Goal: Information Seeking & Learning: Compare options

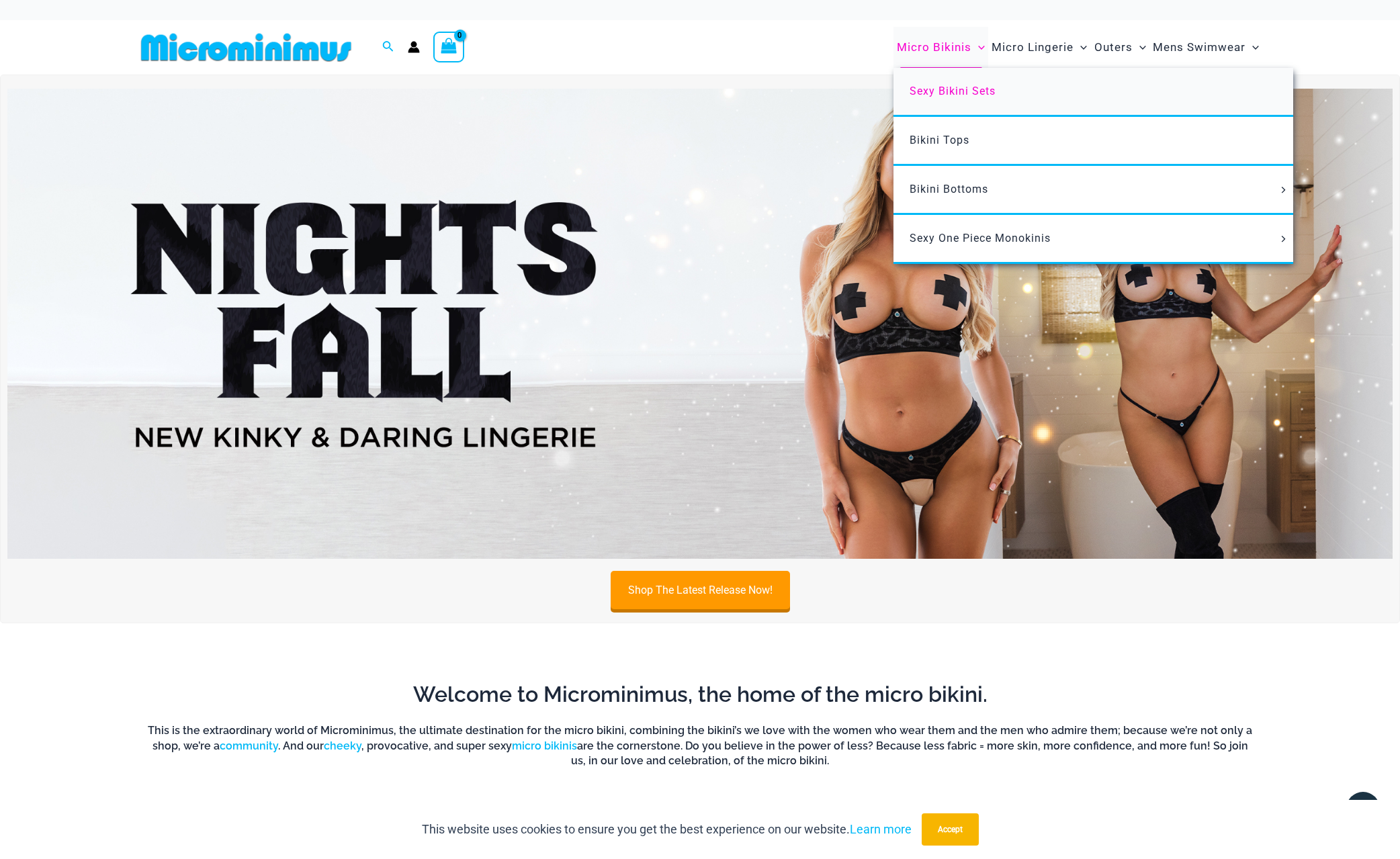
click at [920, 81] on link "Sexy Bikini Sets" at bounding box center [1093, 92] width 400 height 49
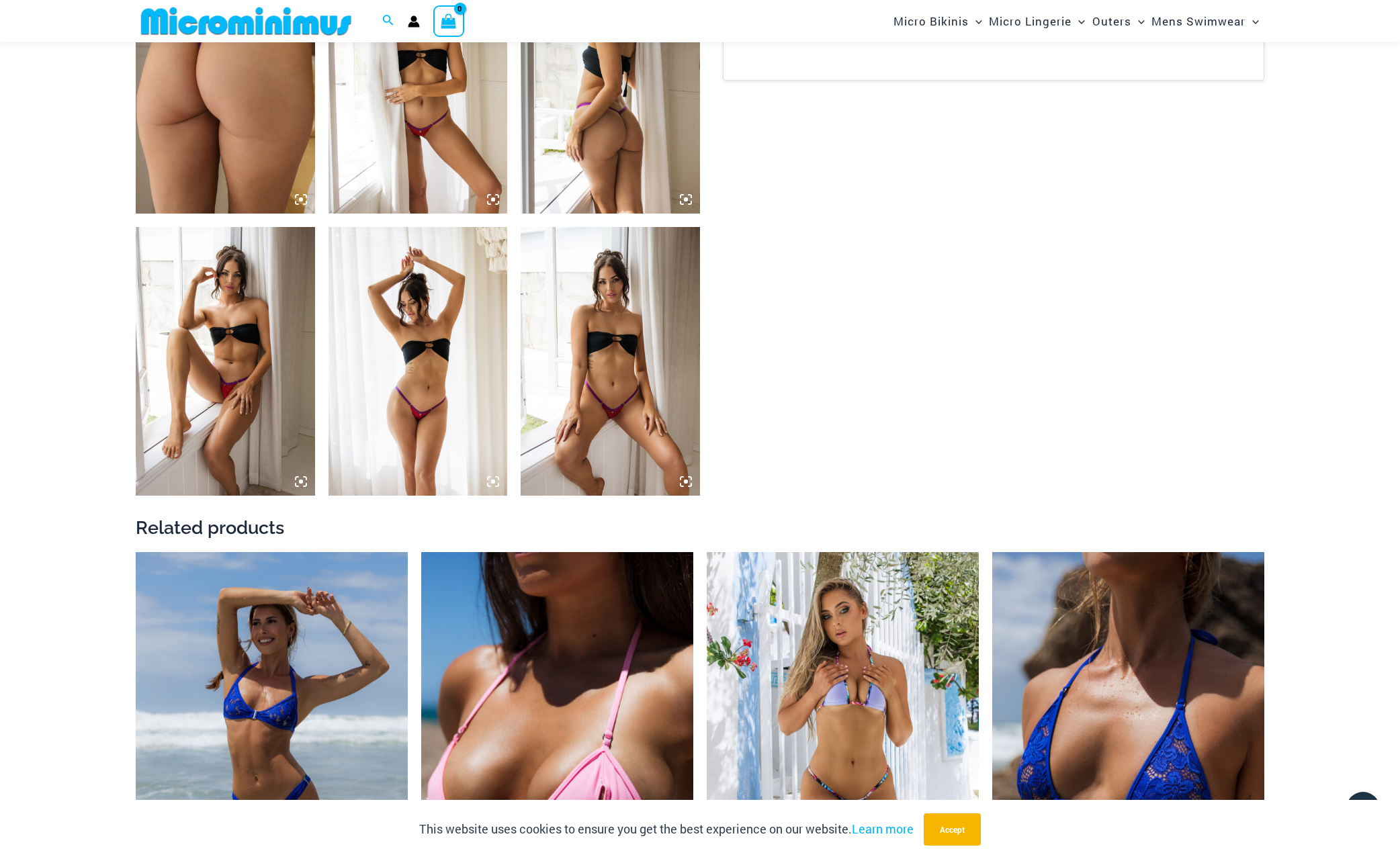
scroll to position [996, 0]
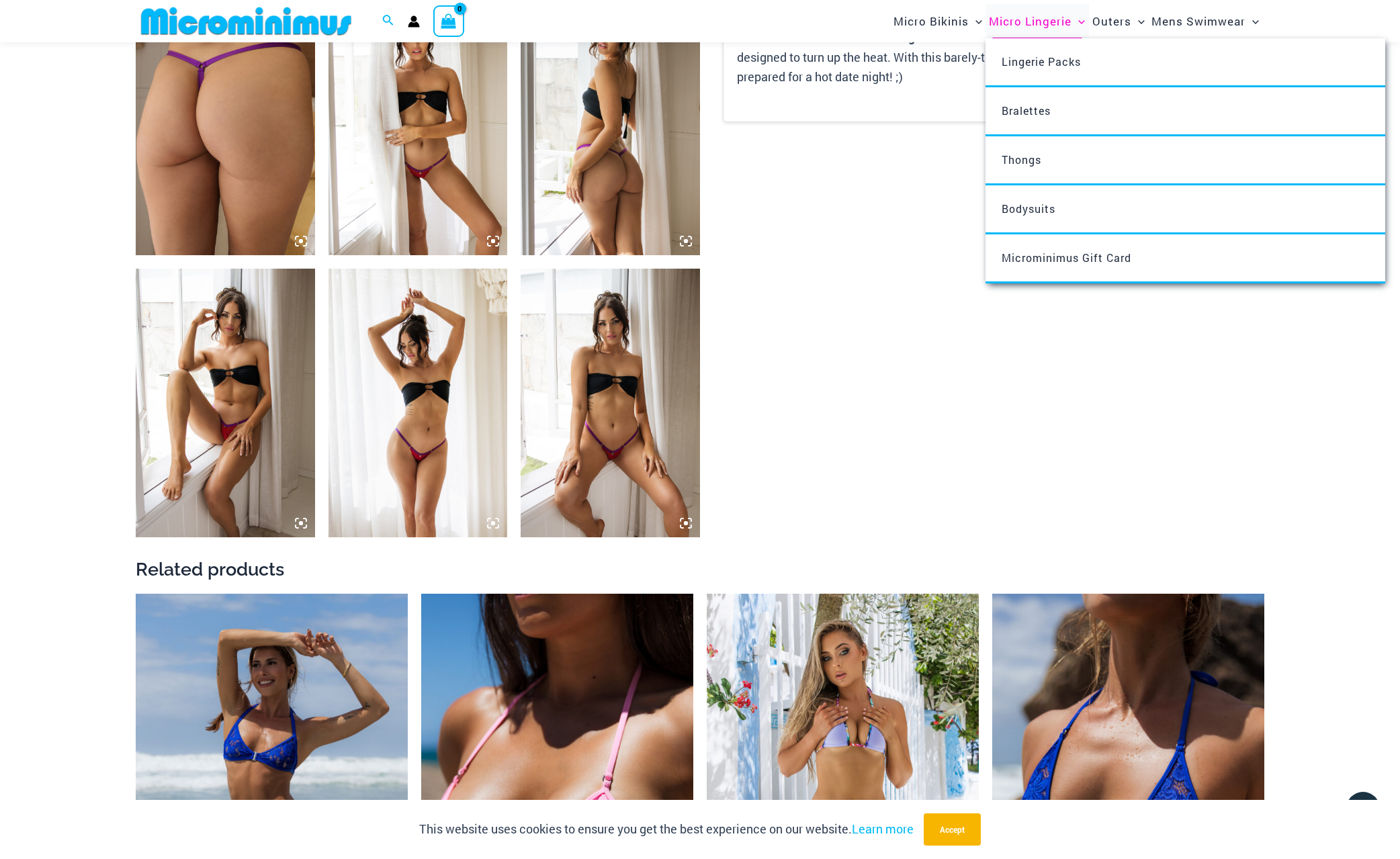
click at [1046, 18] on span "Micro Lingerie" at bounding box center [1031, 21] width 82 height 35
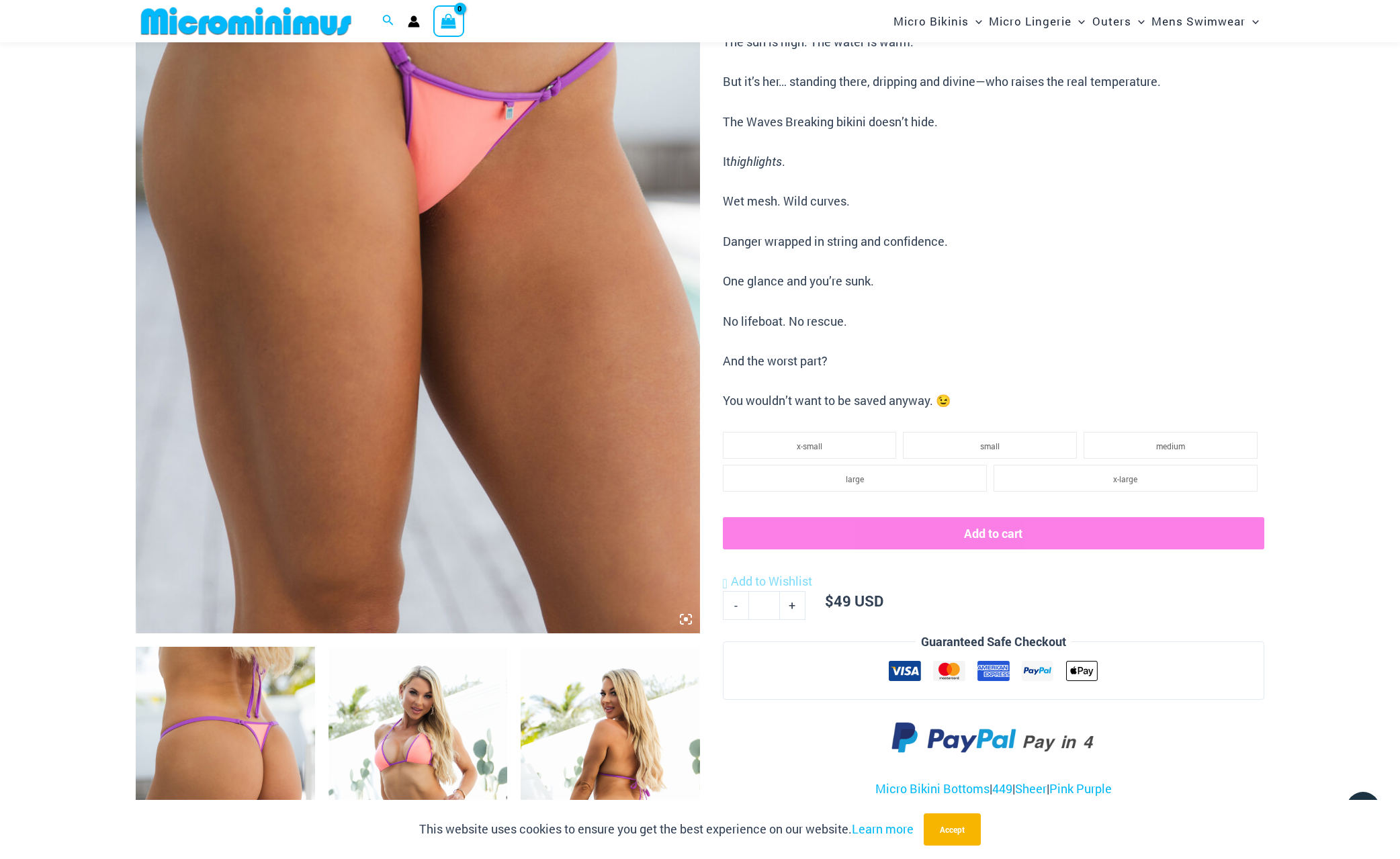
scroll to position [256, 0]
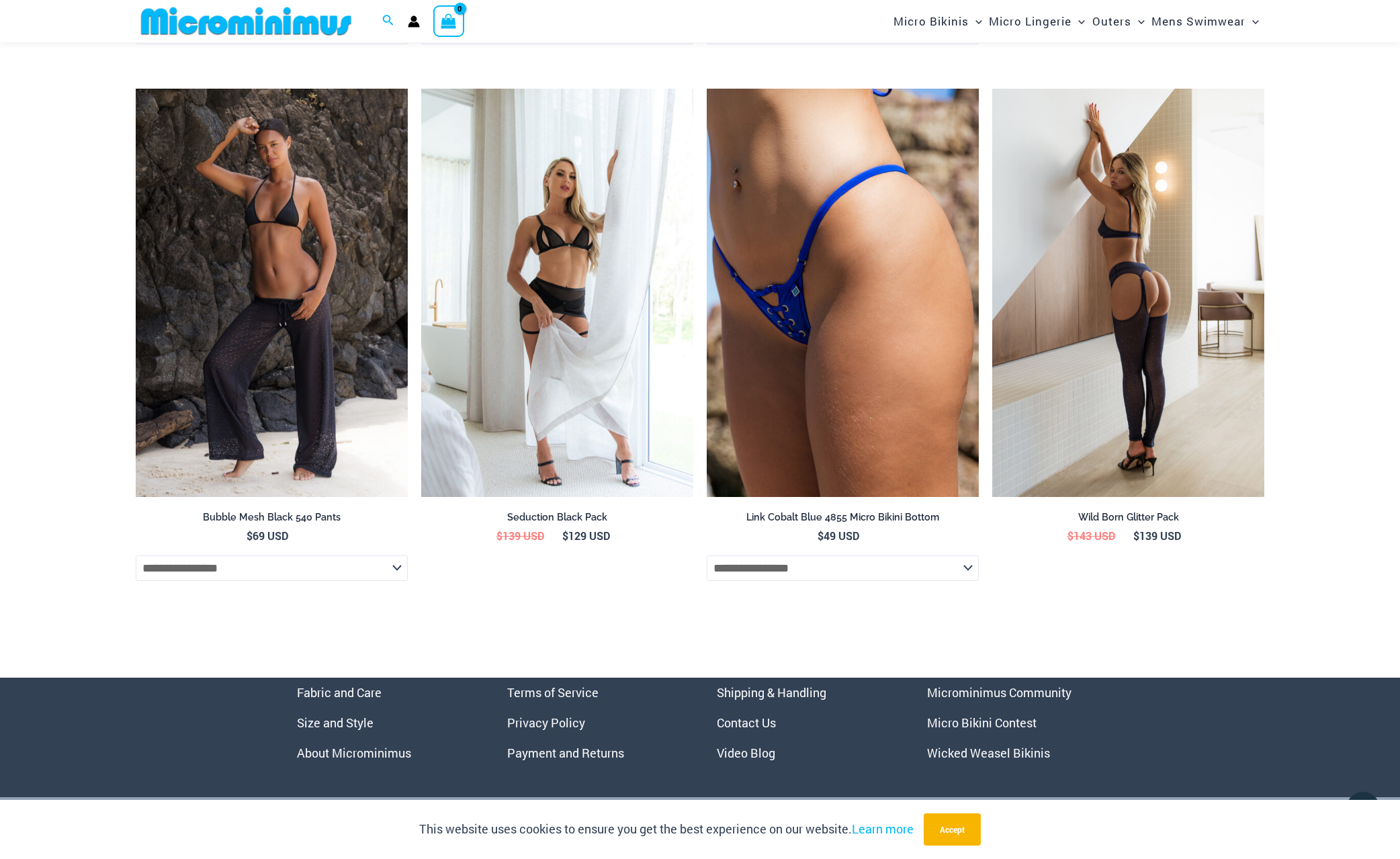
scroll to position [4488, 0]
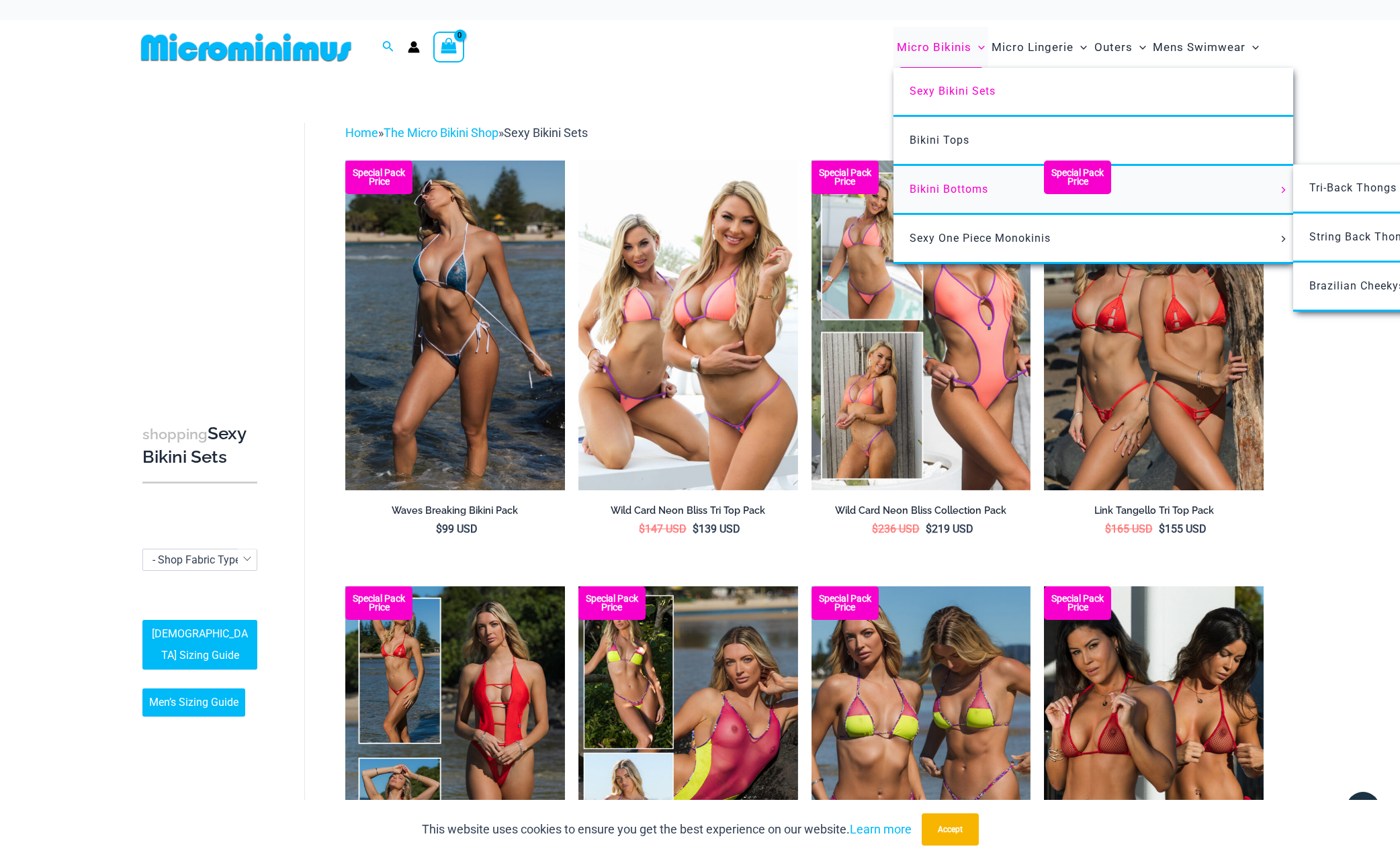
click at [933, 190] on span "Bikini Bottoms" at bounding box center [948, 189] width 78 height 12
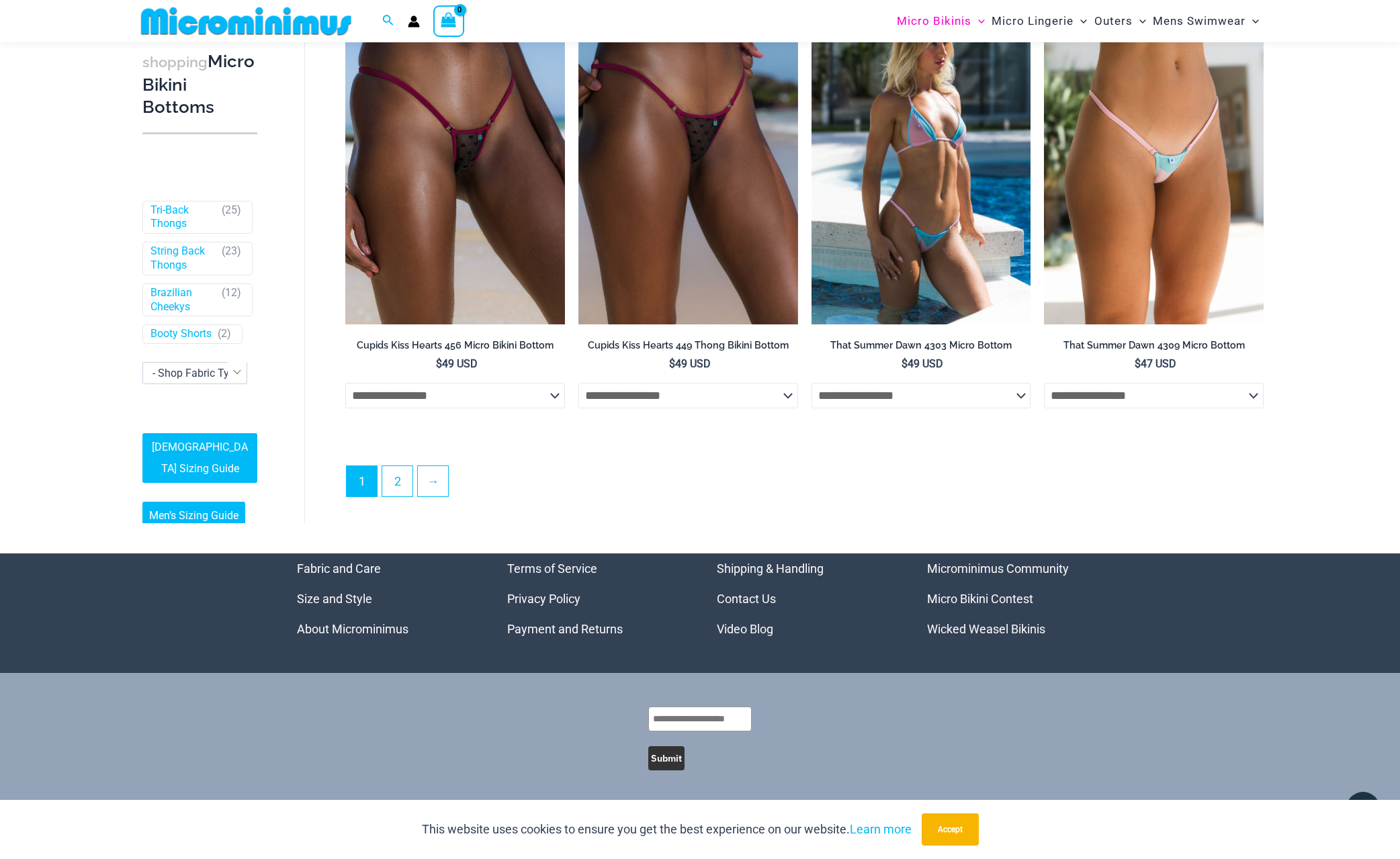
scroll to position [3964, 0]
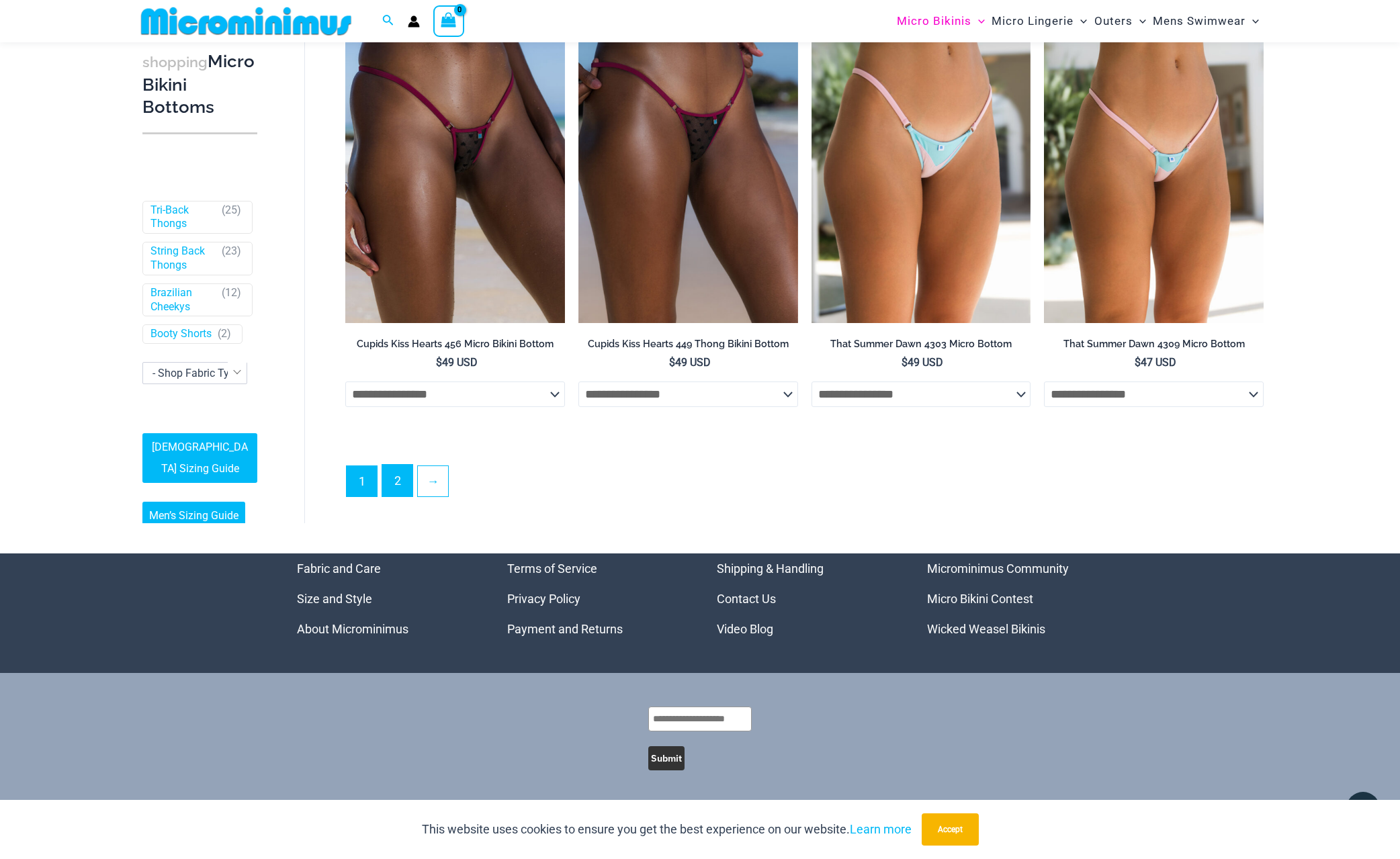
click at [386, 492] on link "2" at bounding box center [397, 481] width 31 height 31
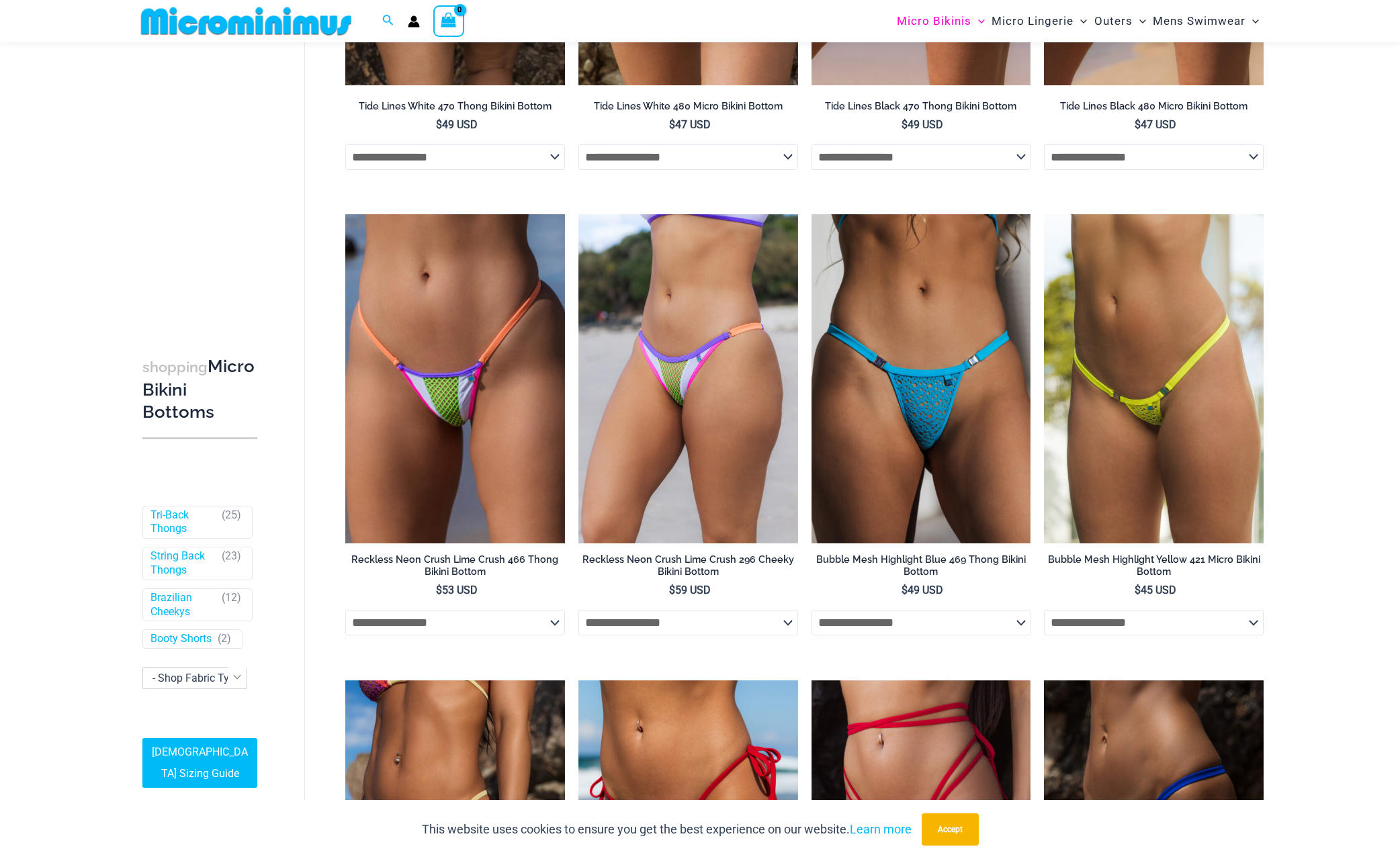
scroll to position [1812, 0]
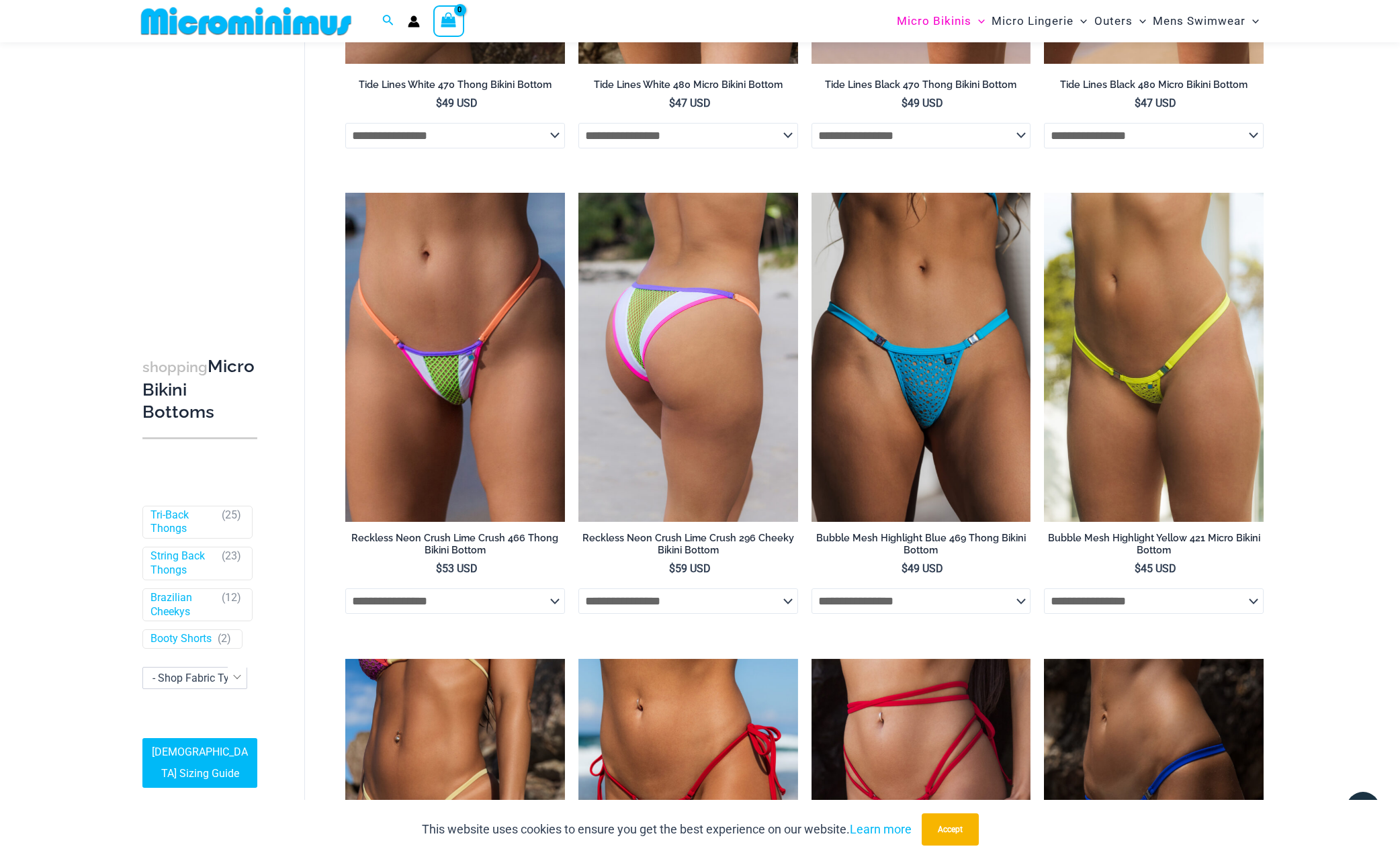
drag, startPoint x: 566, startPoint y: 347, endPoint x: 670, endPoint y: 302, distance: 113.3
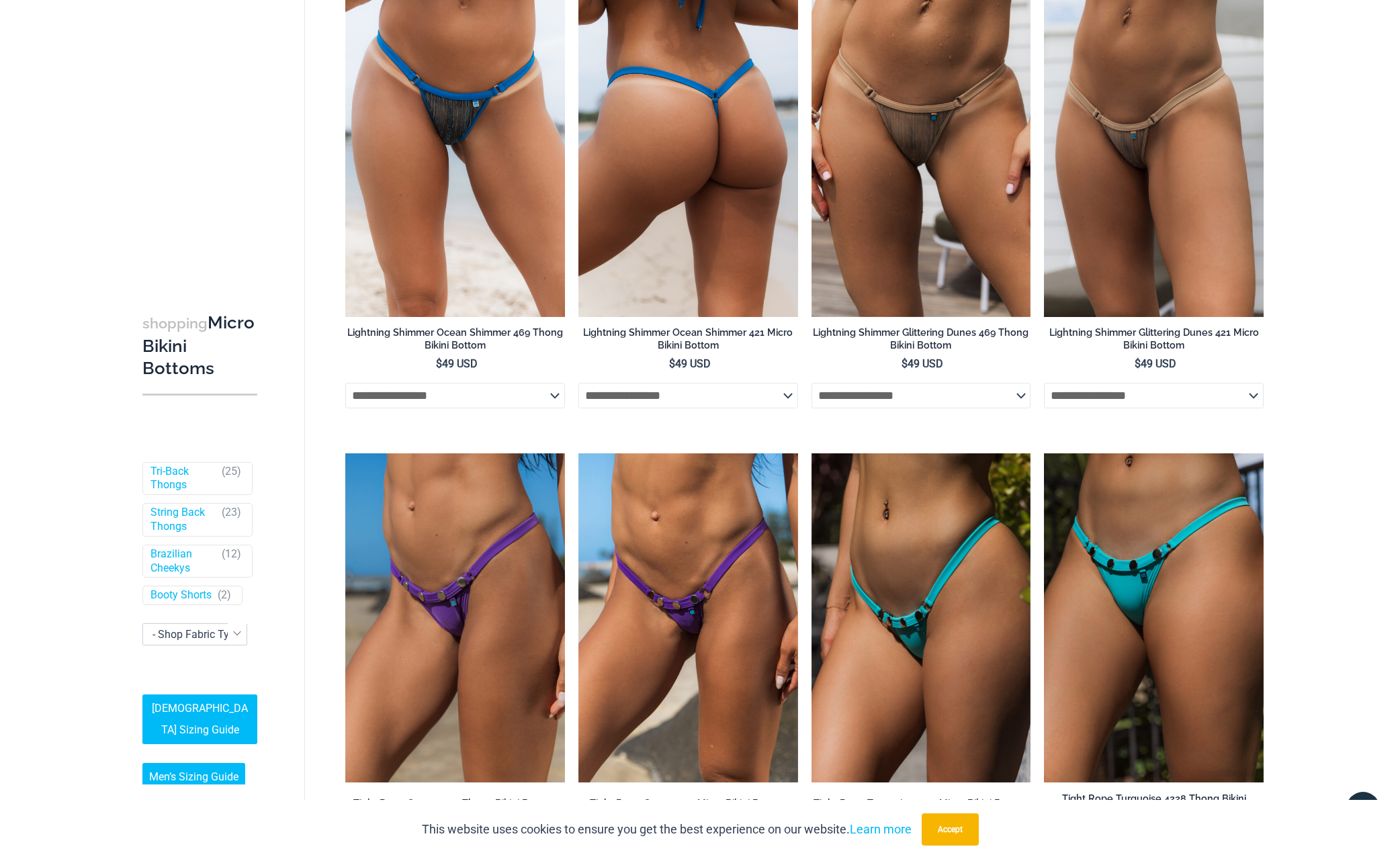
scroll to position [0, 0]
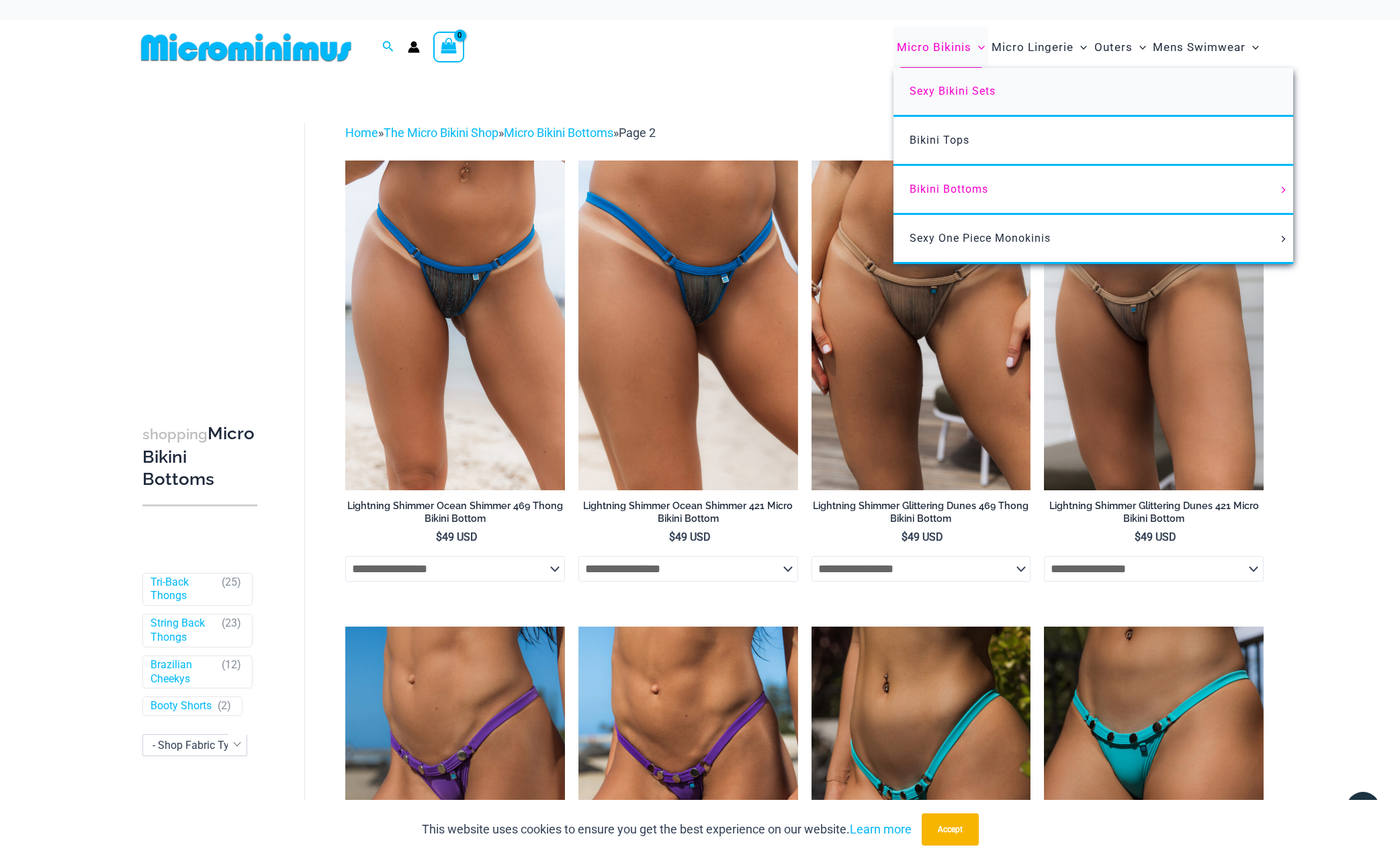
click at [915, 91] on span "Sexy Bikini Sets" at bounding box center [952, 91] width 86 height 12
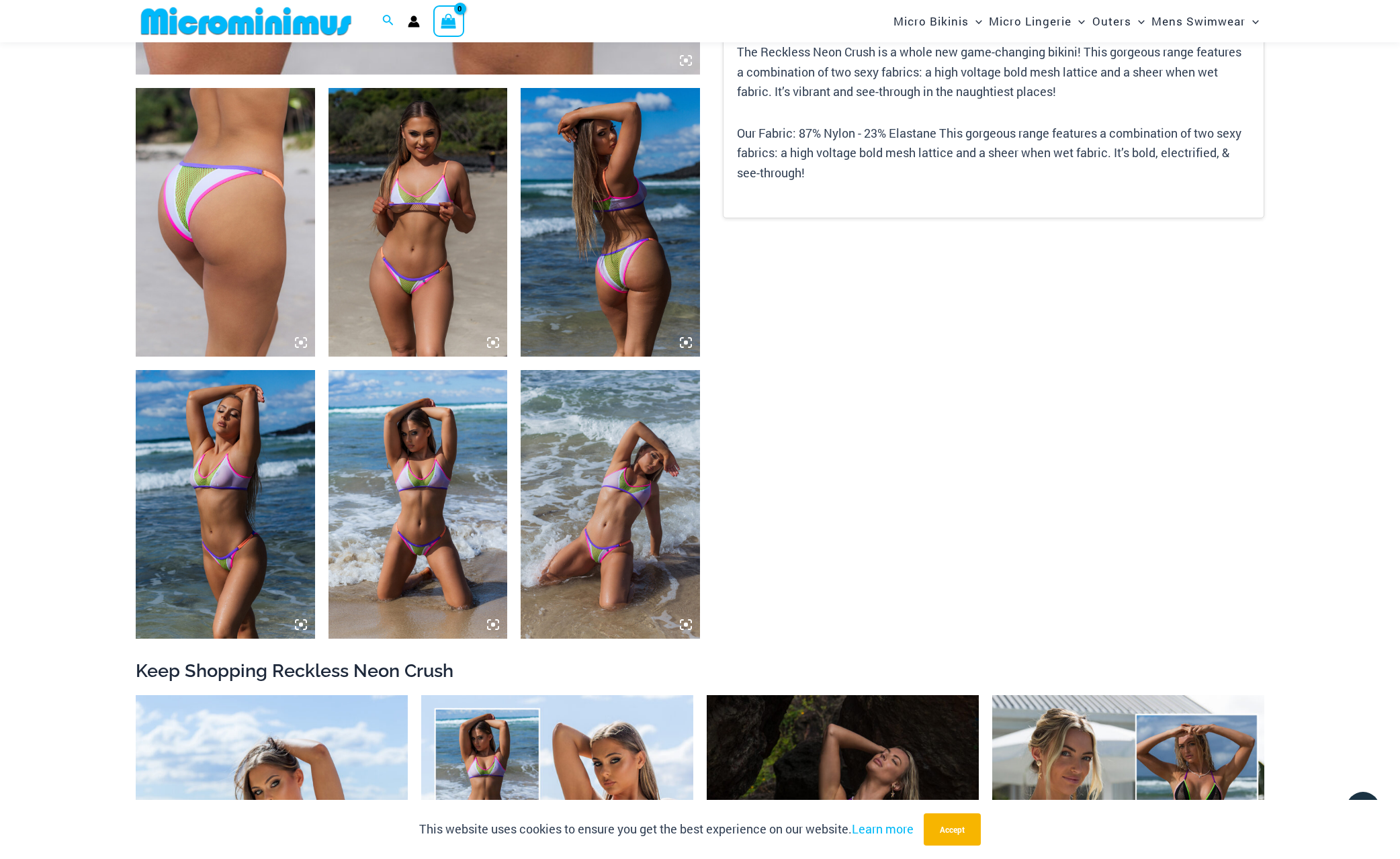
scroll to position [929, 0]
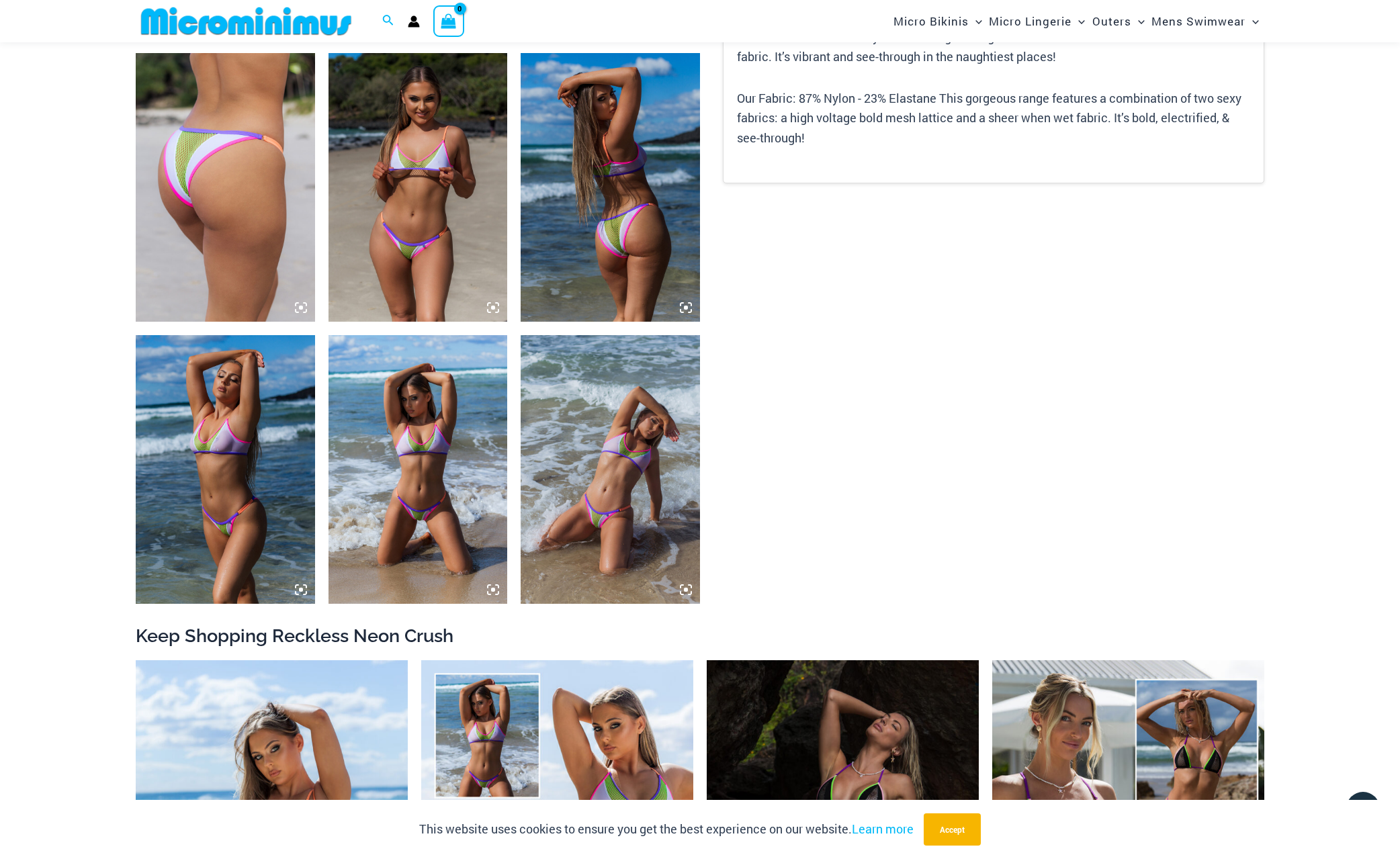
click at [412, 233] on img at bounding box center [418, 187] width 180 height 269
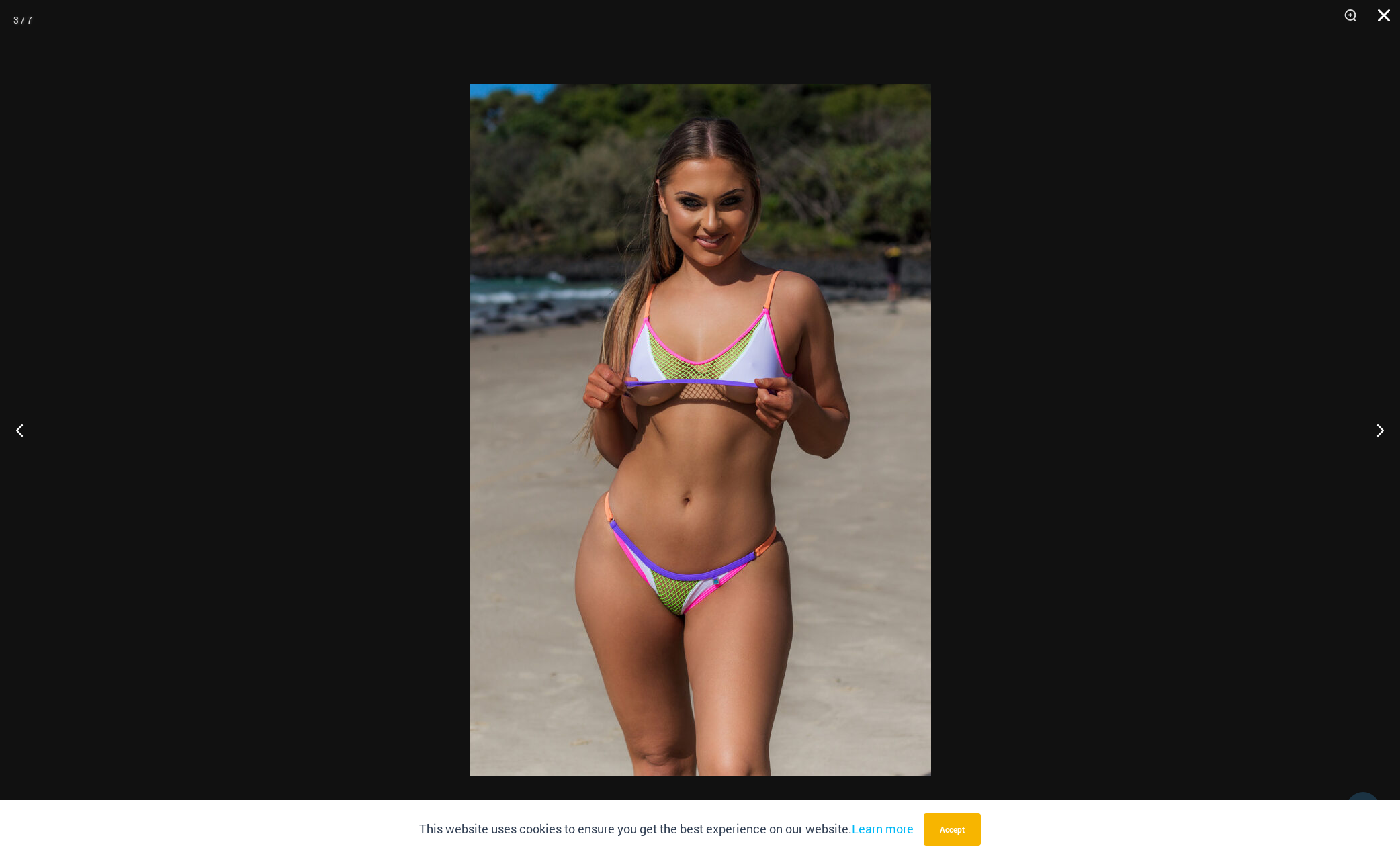
click at [1386, 18] on button "Close" at bounding box center [1379, 20] width 34 height 40
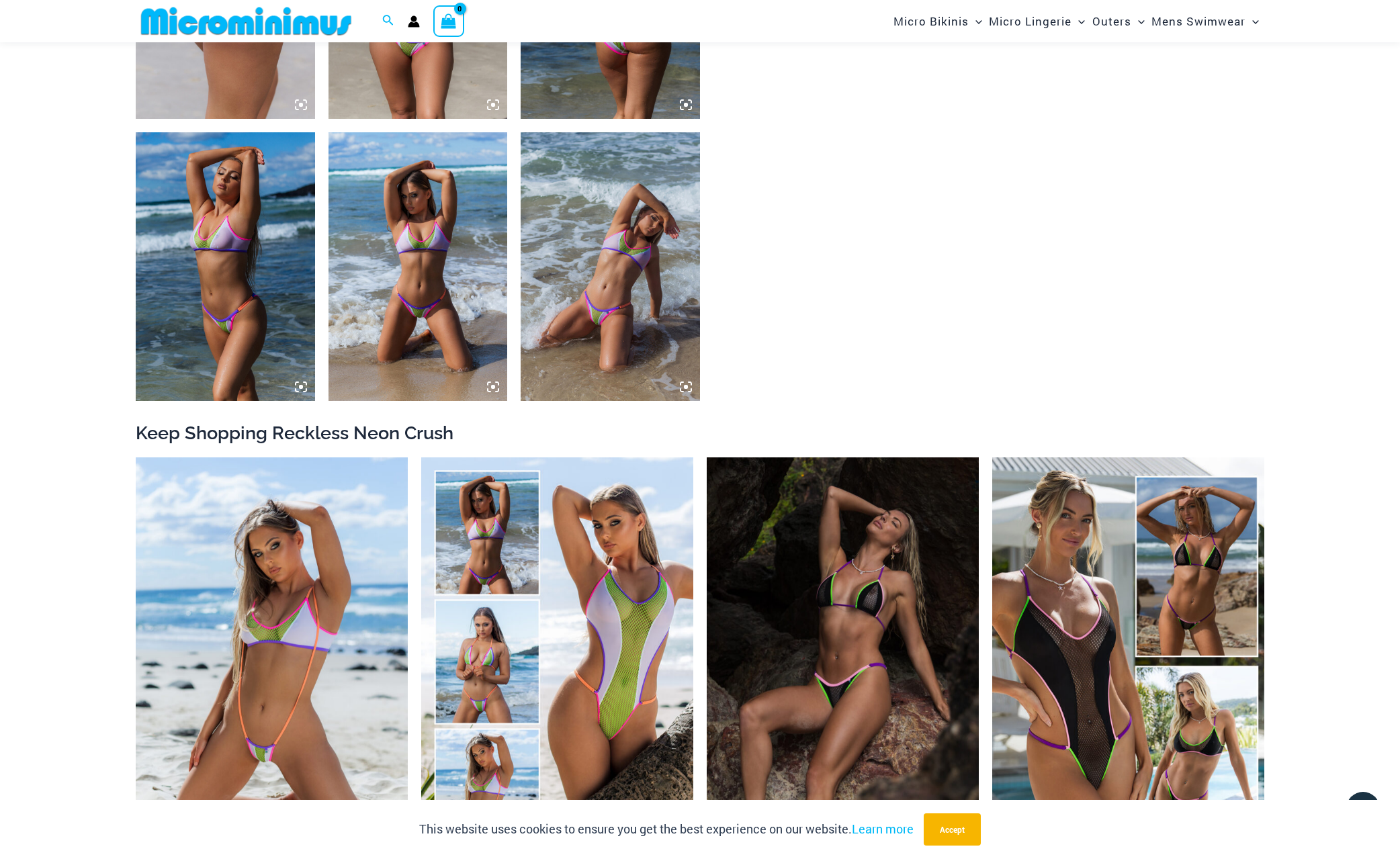
scroll to position [1198, 0]
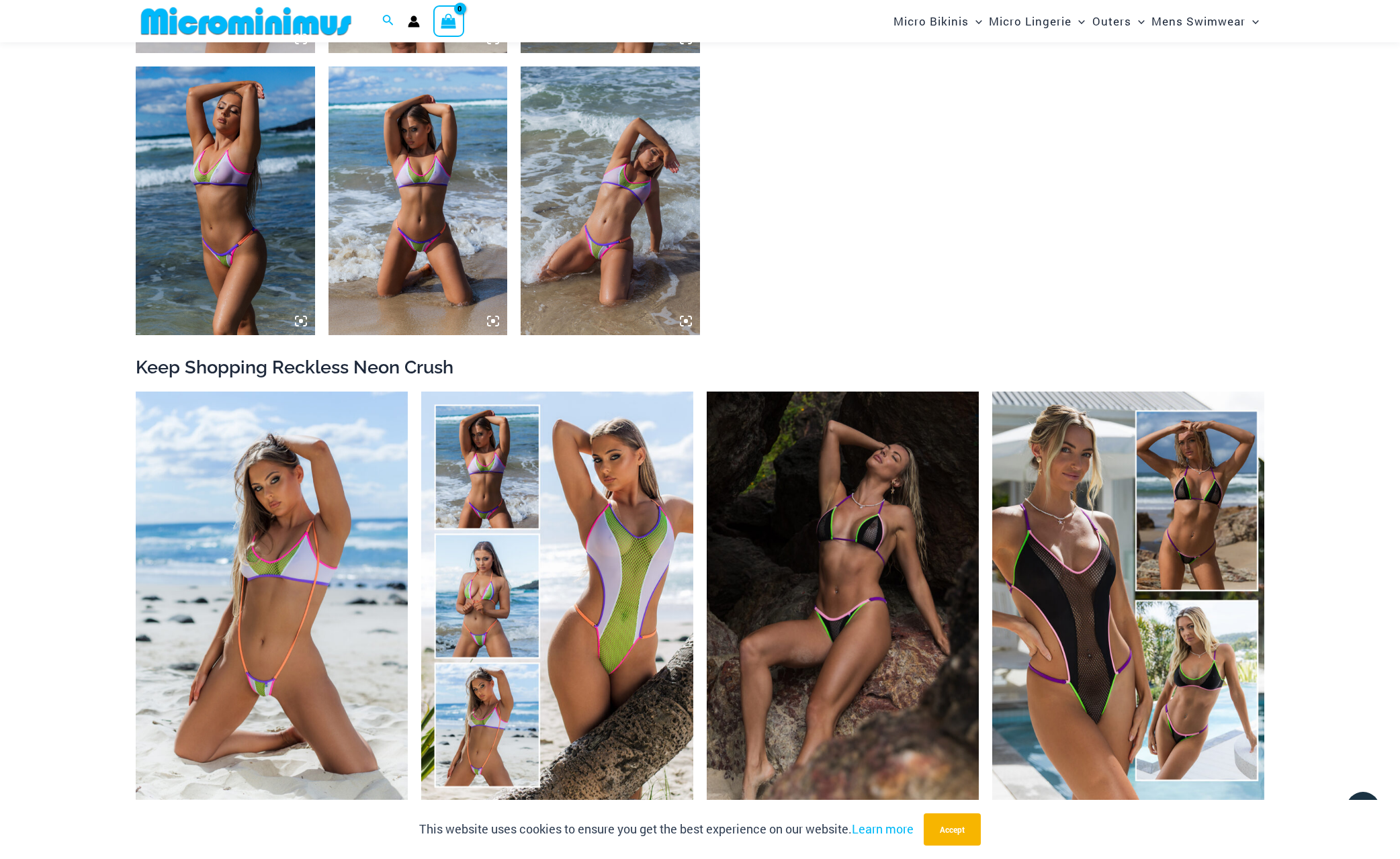
click at [575, 289] on img at bounding box center [611, 201] width 180 height 269
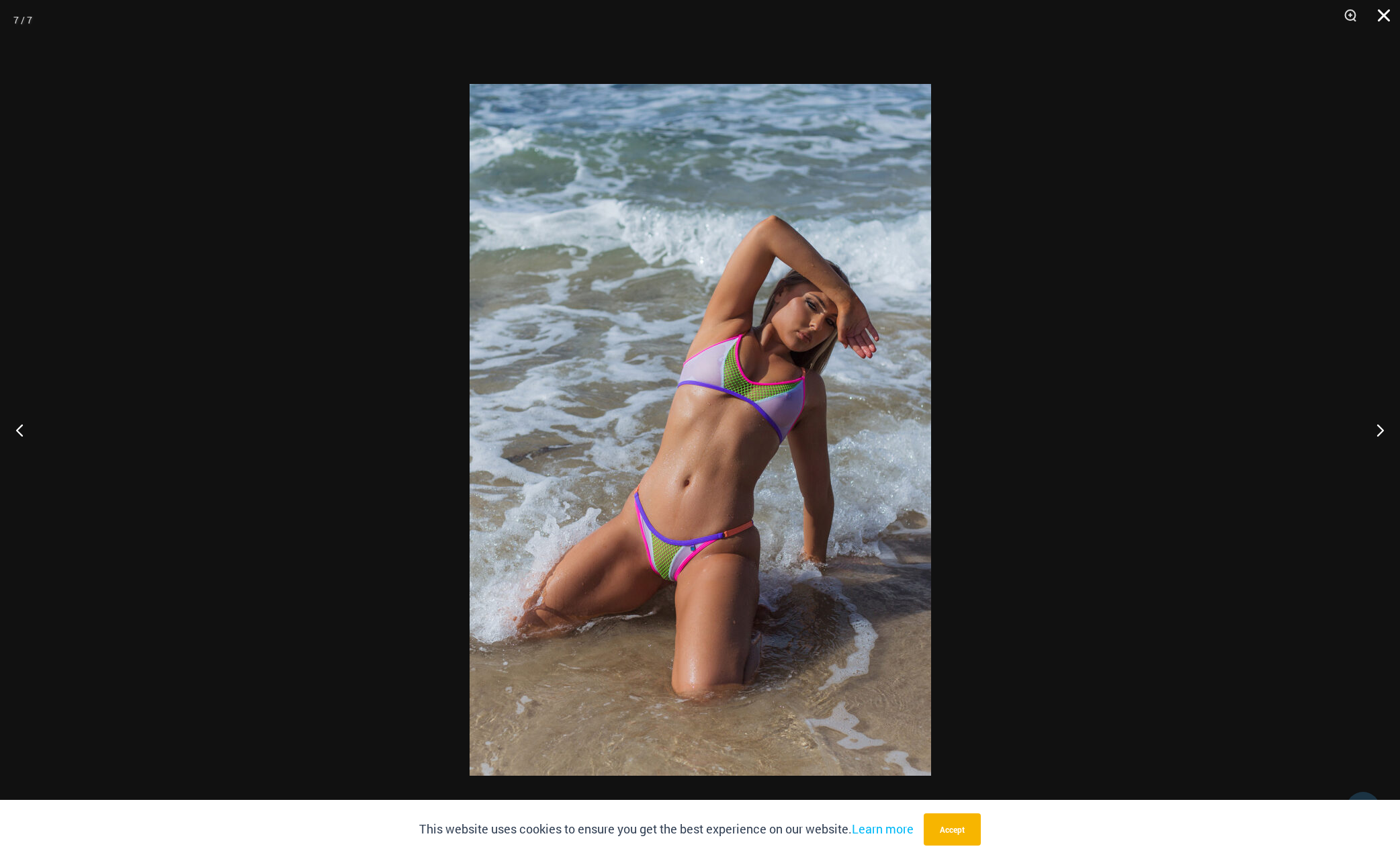
click at [1392, 23] on button "Close" at bounding box center [1379, 20] width 34 height 40
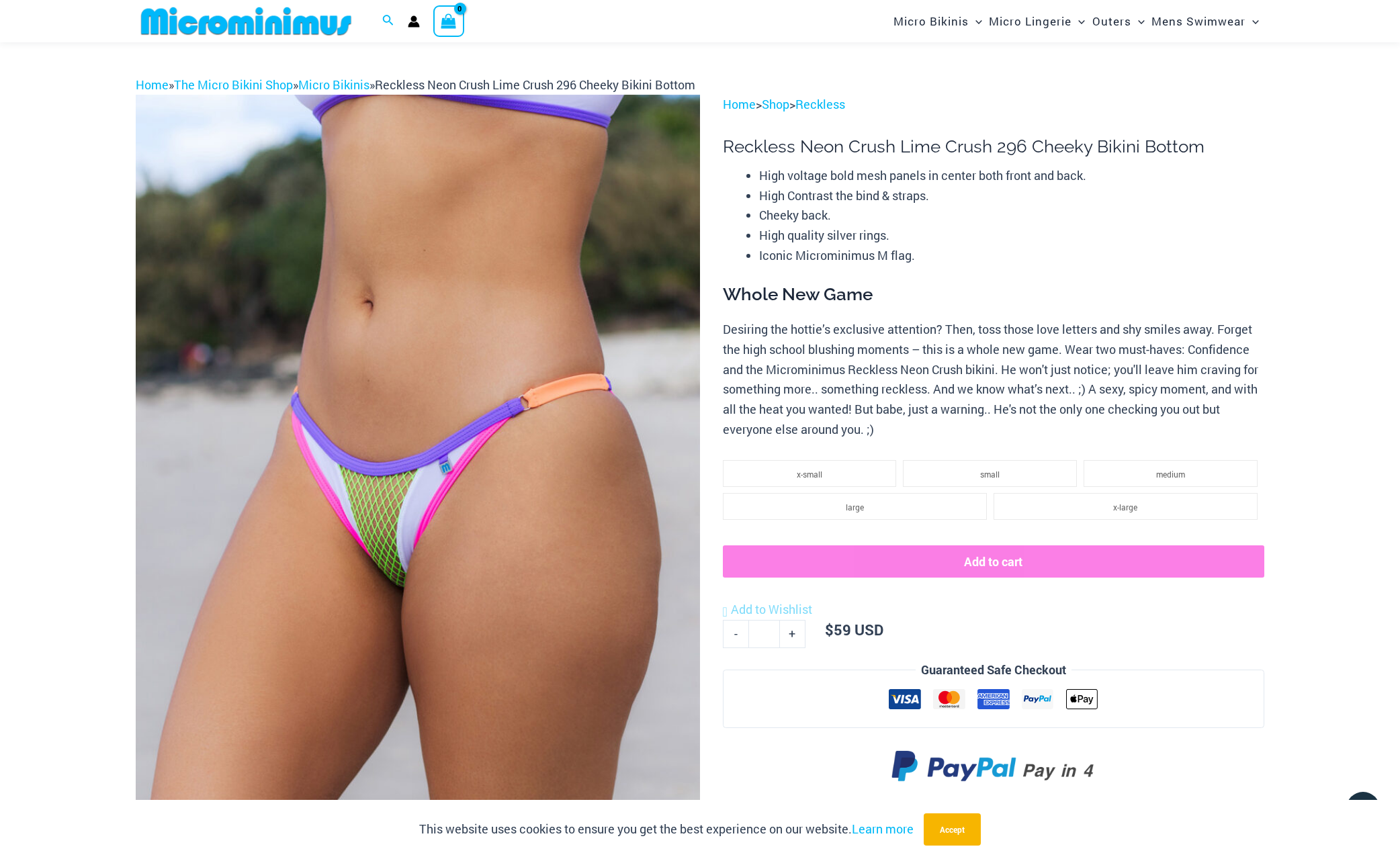
scroll to position [0, 0]
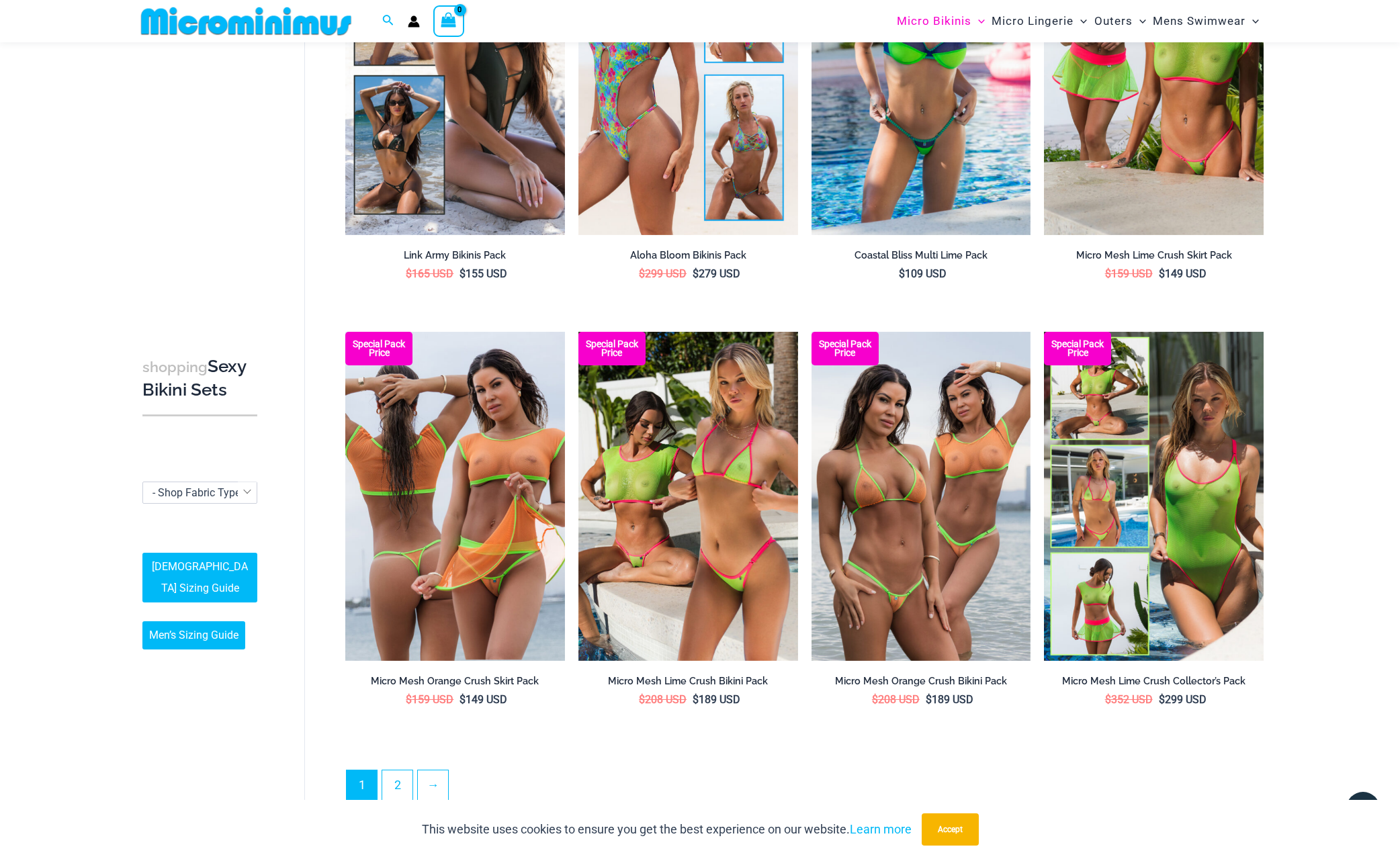
scroll to position [2943, 0]
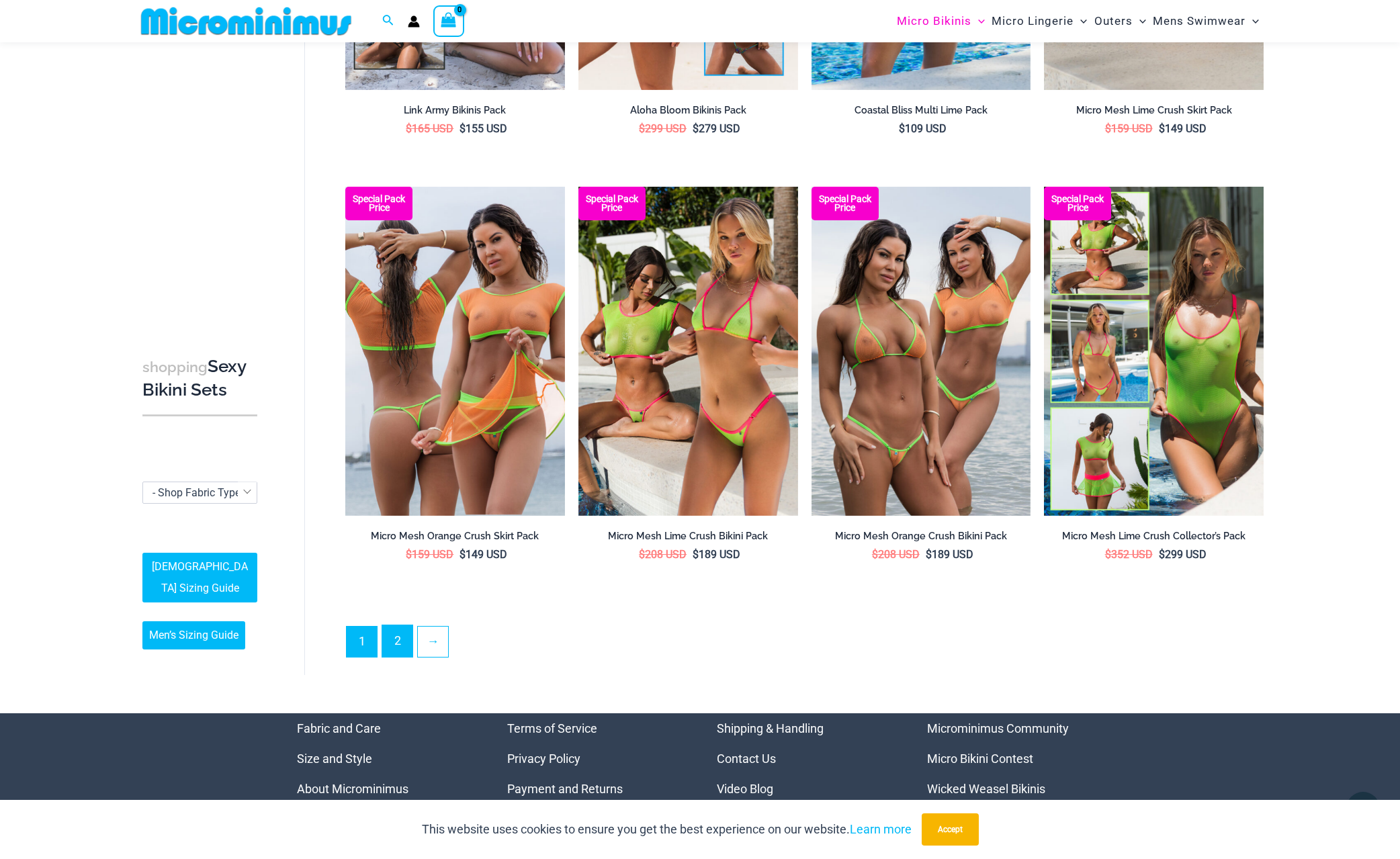
click at [388, 637] on link "2" at bounding box center [397, 641] width 31 height 31
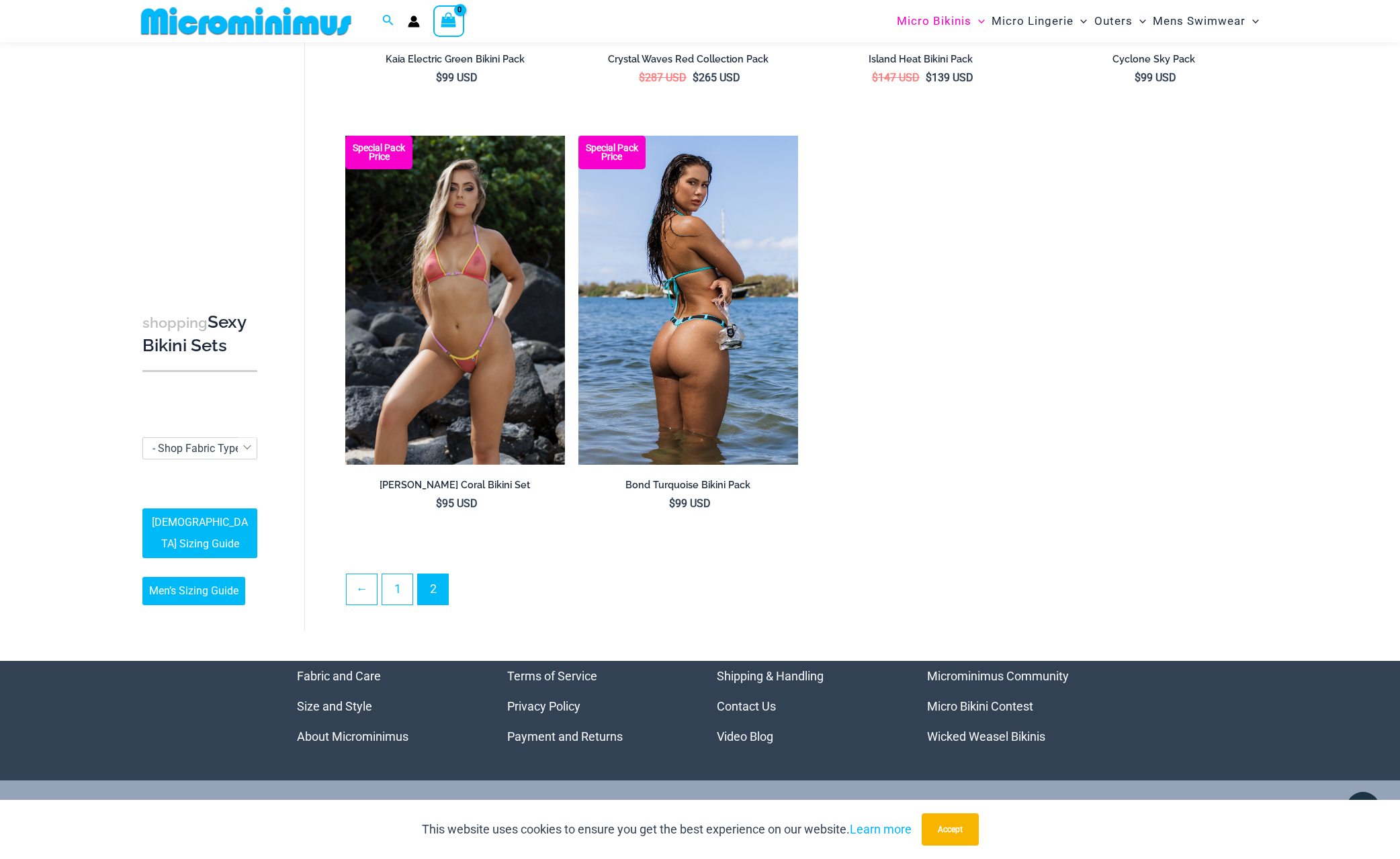
scroll to position [2608, 0]
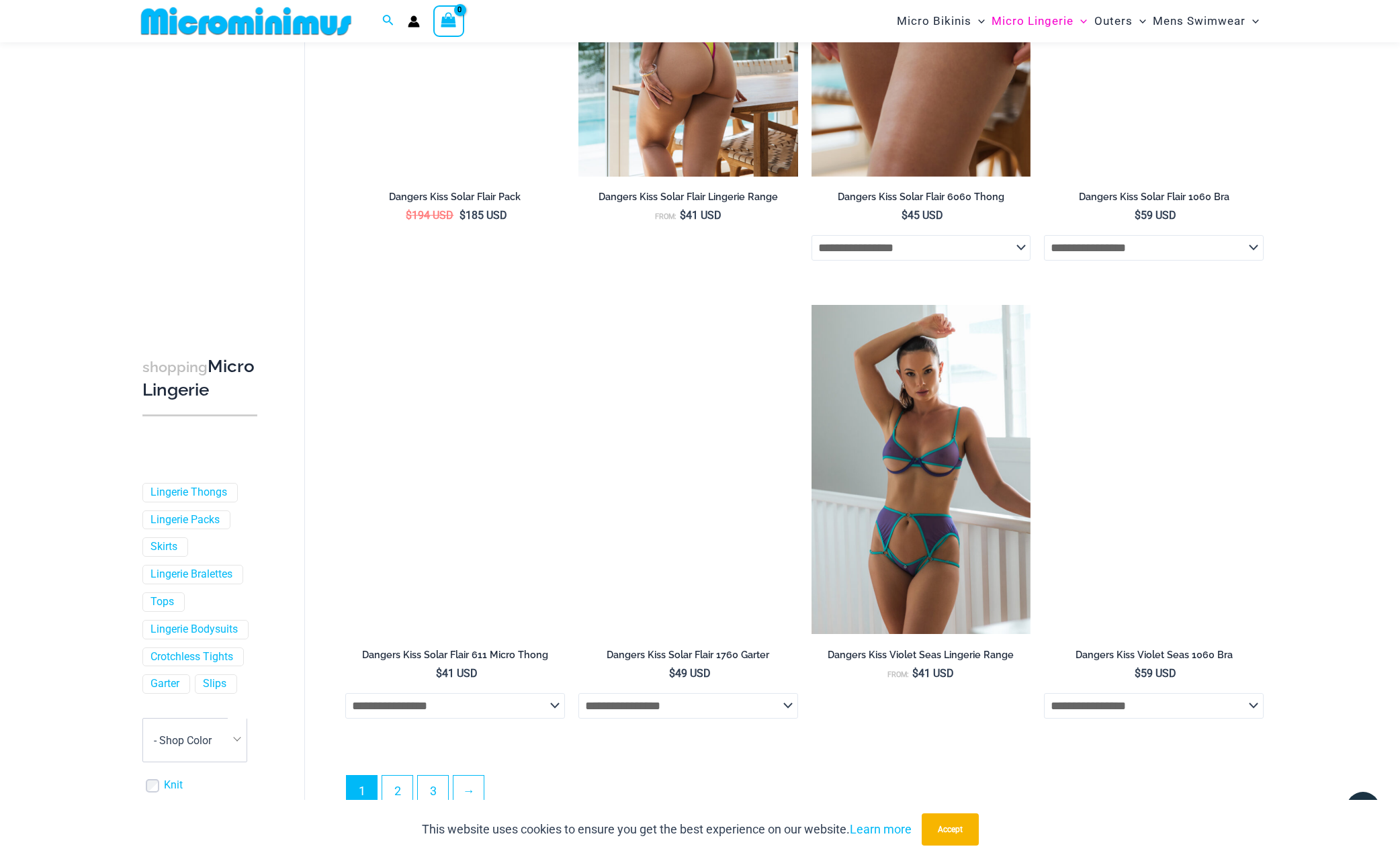
scroll to position [3359, 0]
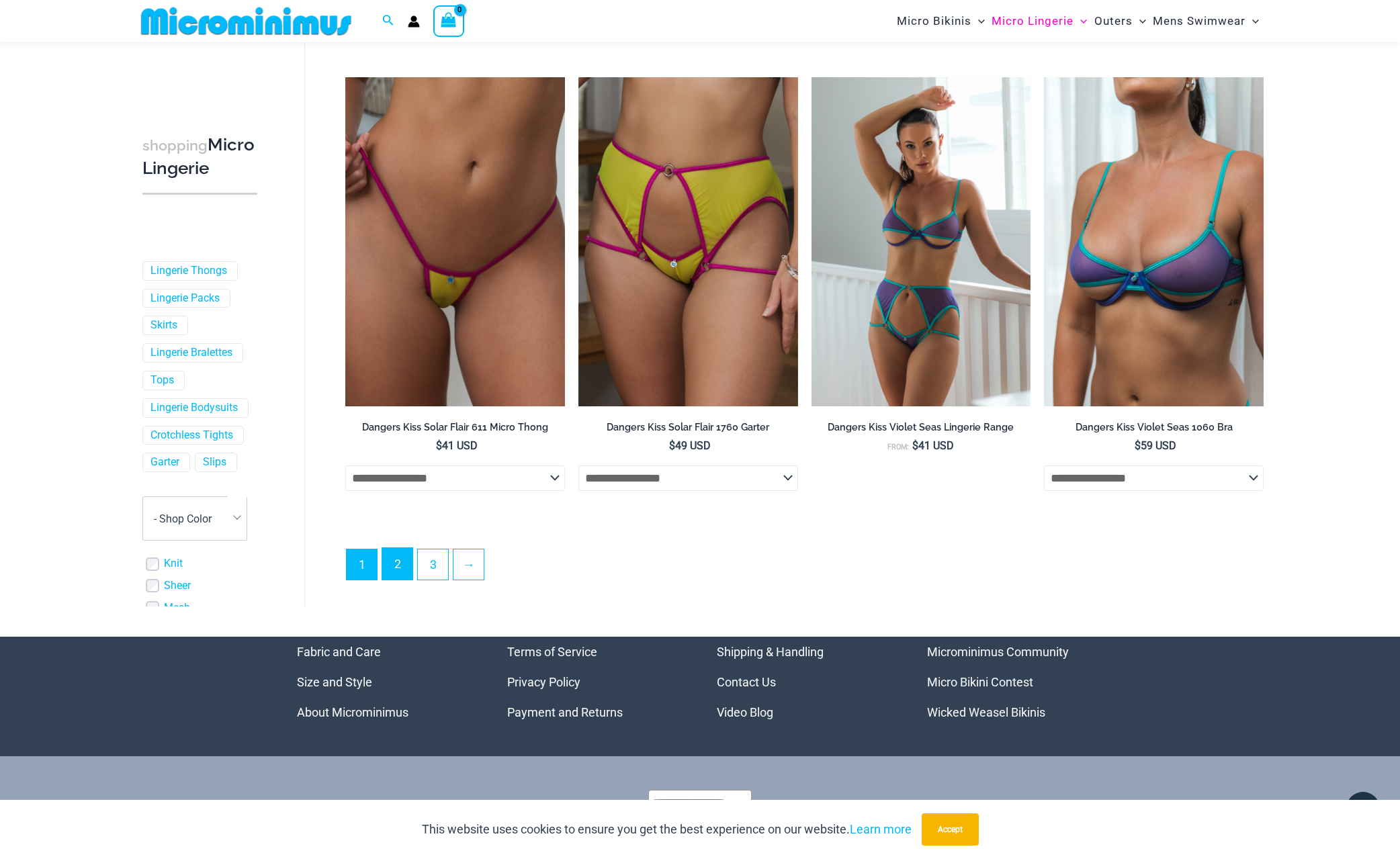
click at [400, 565] on link "2" at bounding box center [397, 564] width 31 height 31
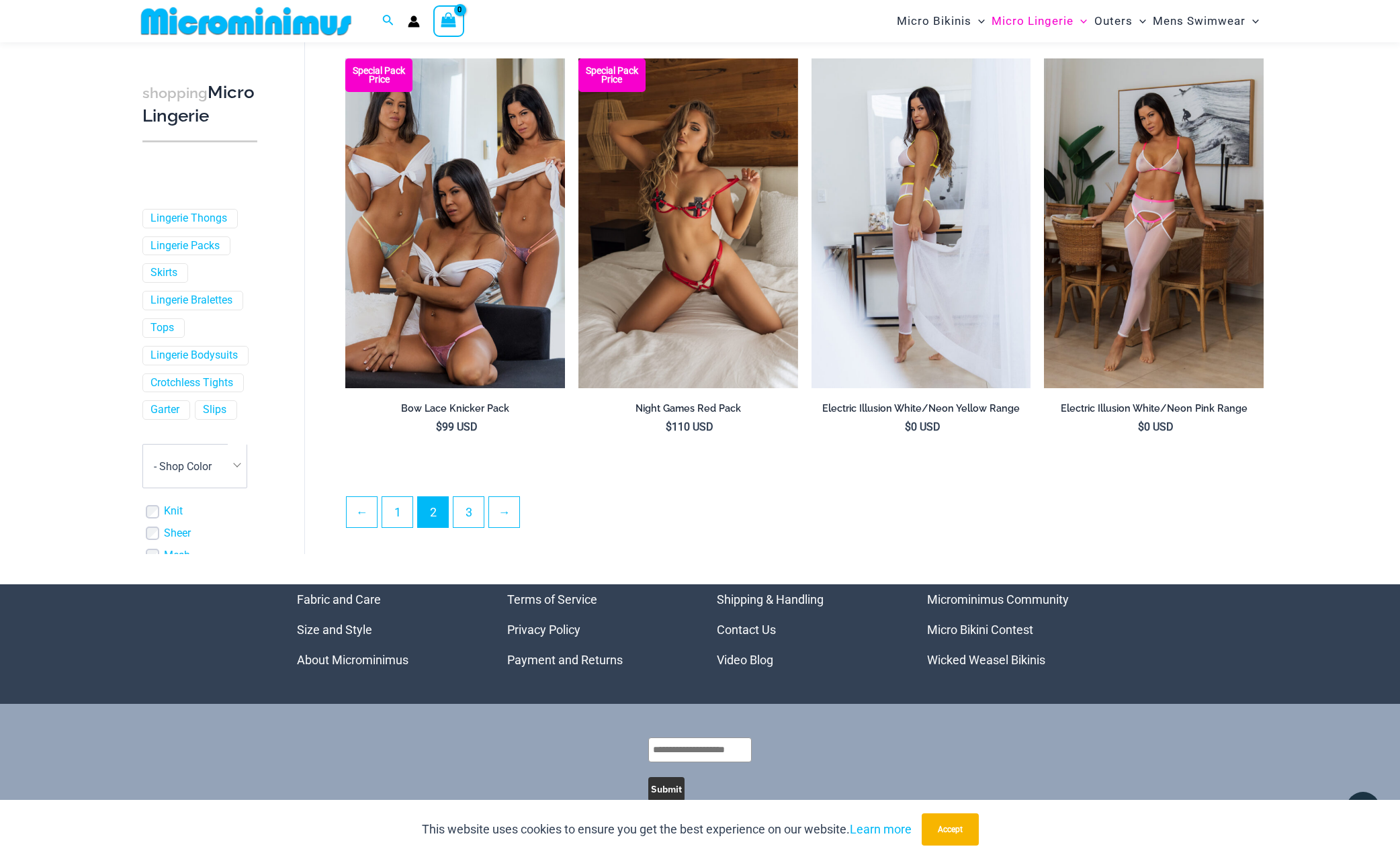
scroll to position [3308, 0]
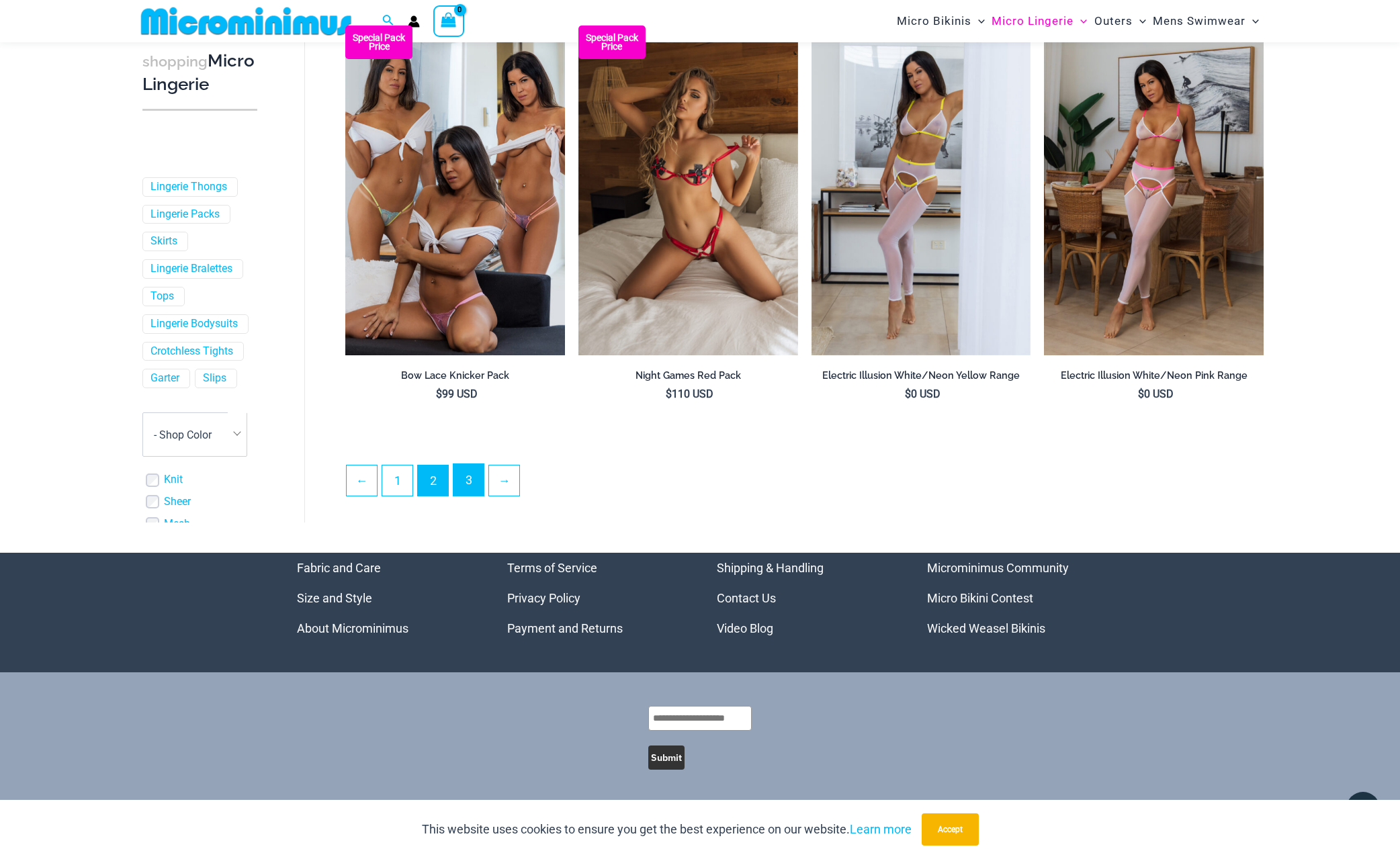
click at [470, 492] on link "3" at bounding box center [468, 480] width 31 height 31
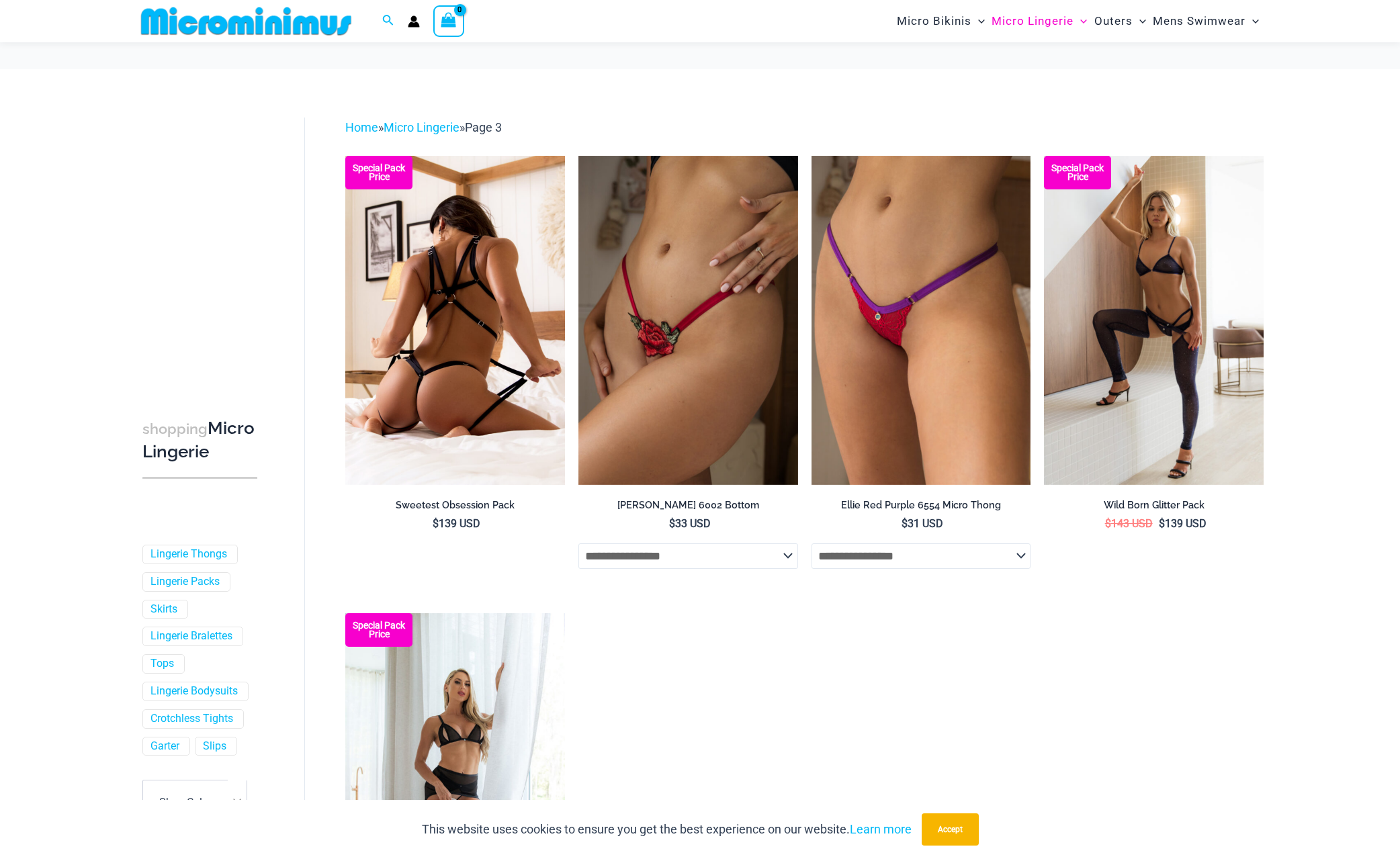
scroll to position [324, 0]
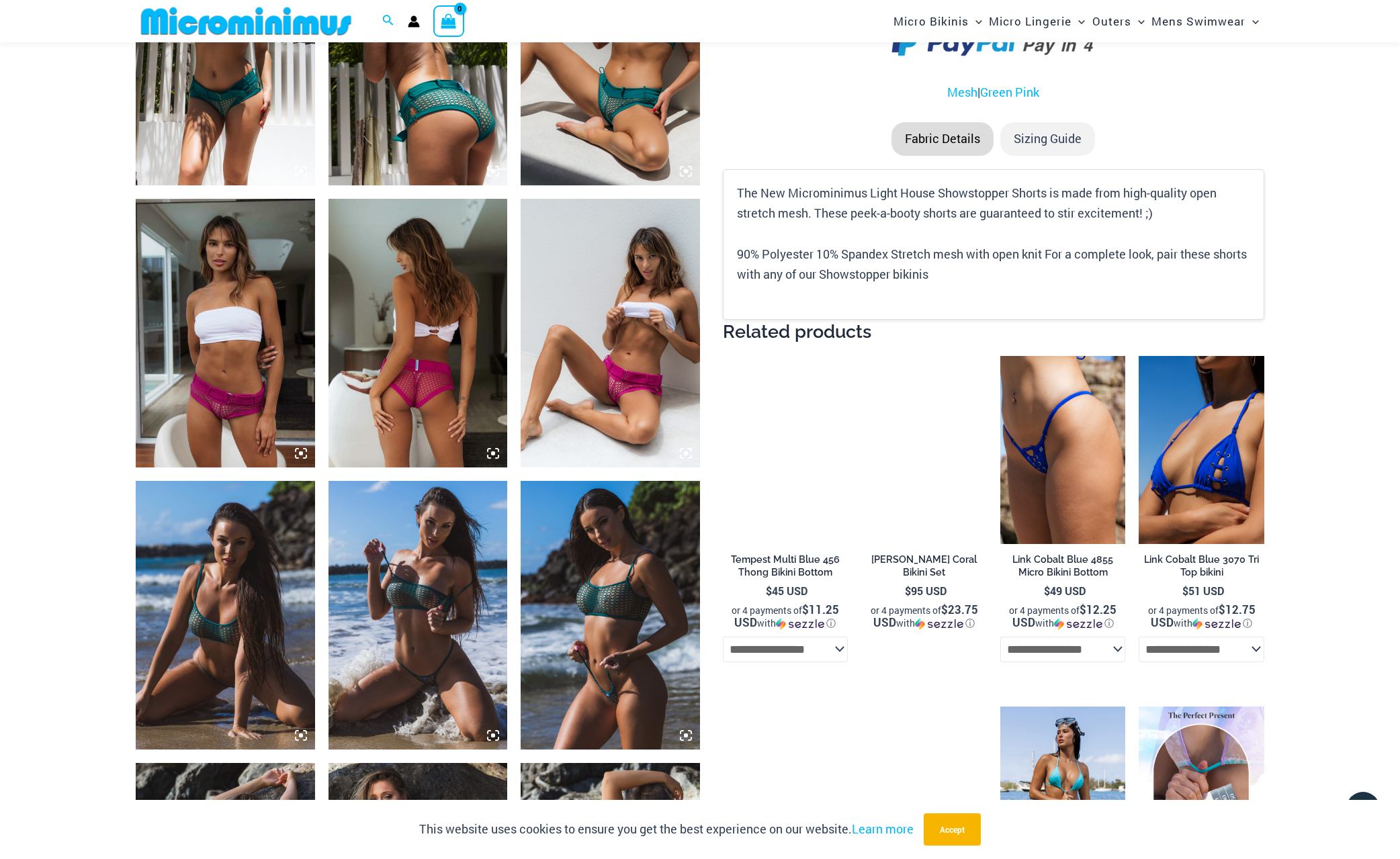
scroll to position [1062, 0]
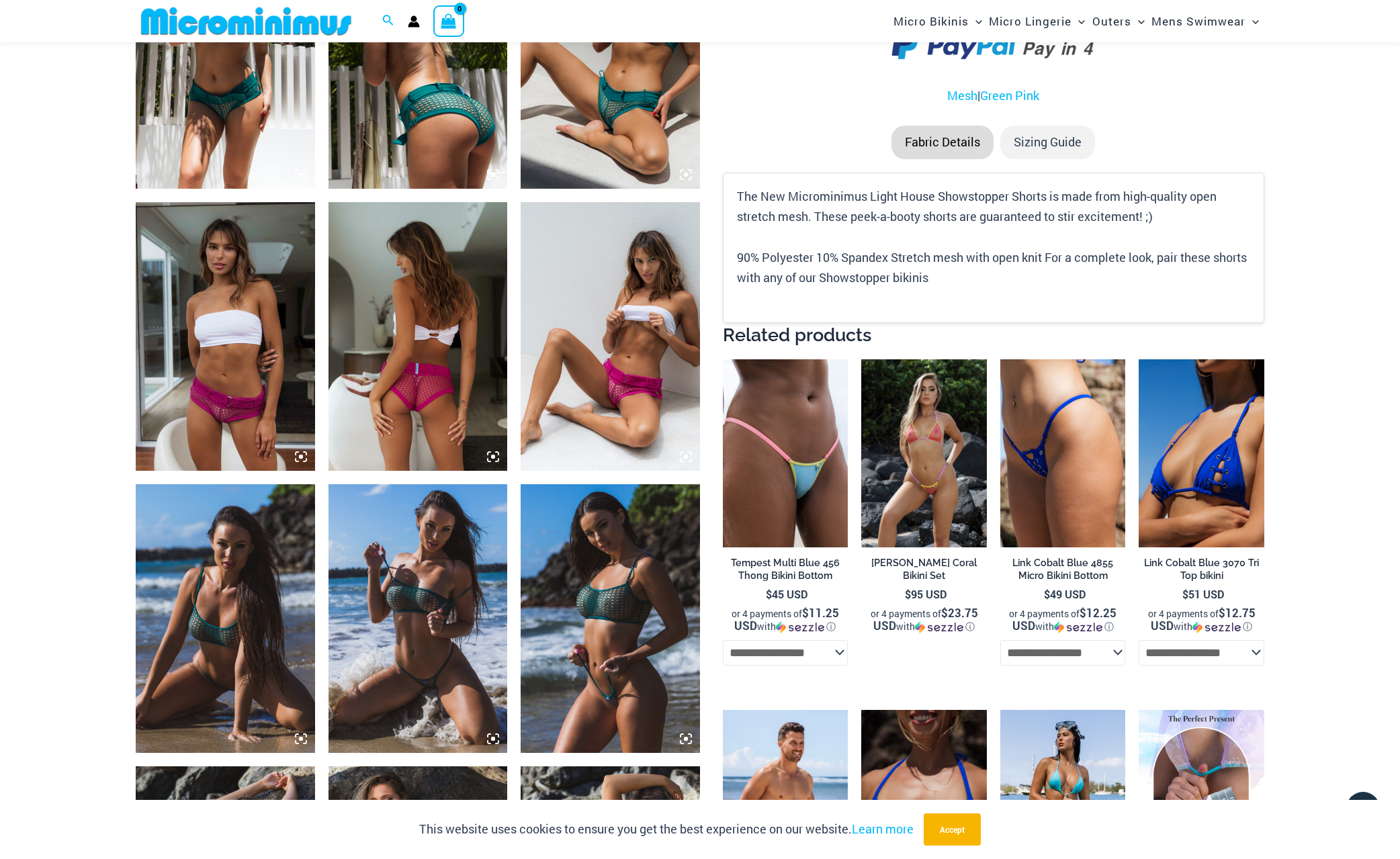
click at [604, 303] on img at bounding box center [611, 336] width 180 height 269
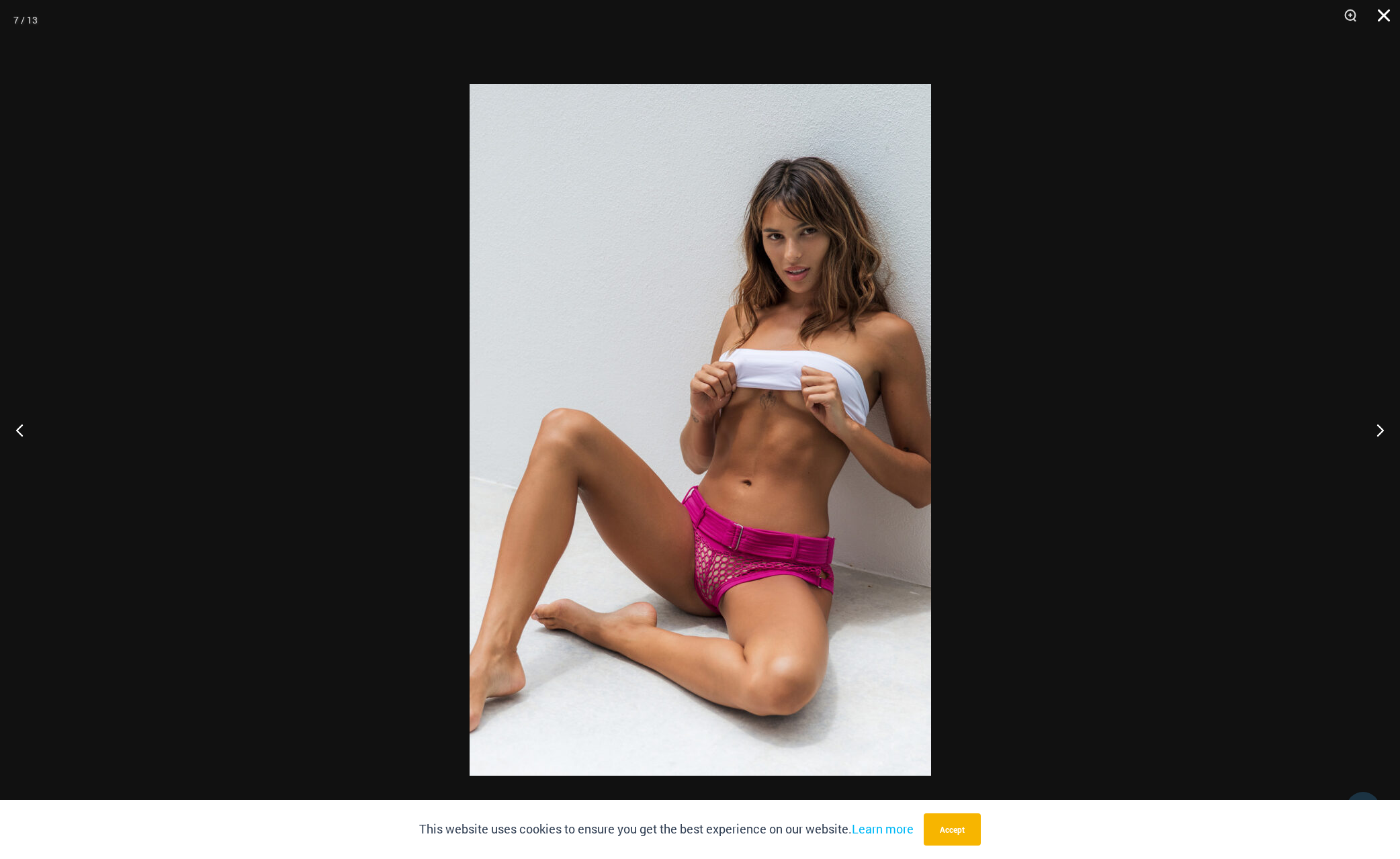
click at [1380, 20] on button "Close" at bounding box center [1379, 20] width 34 height 40
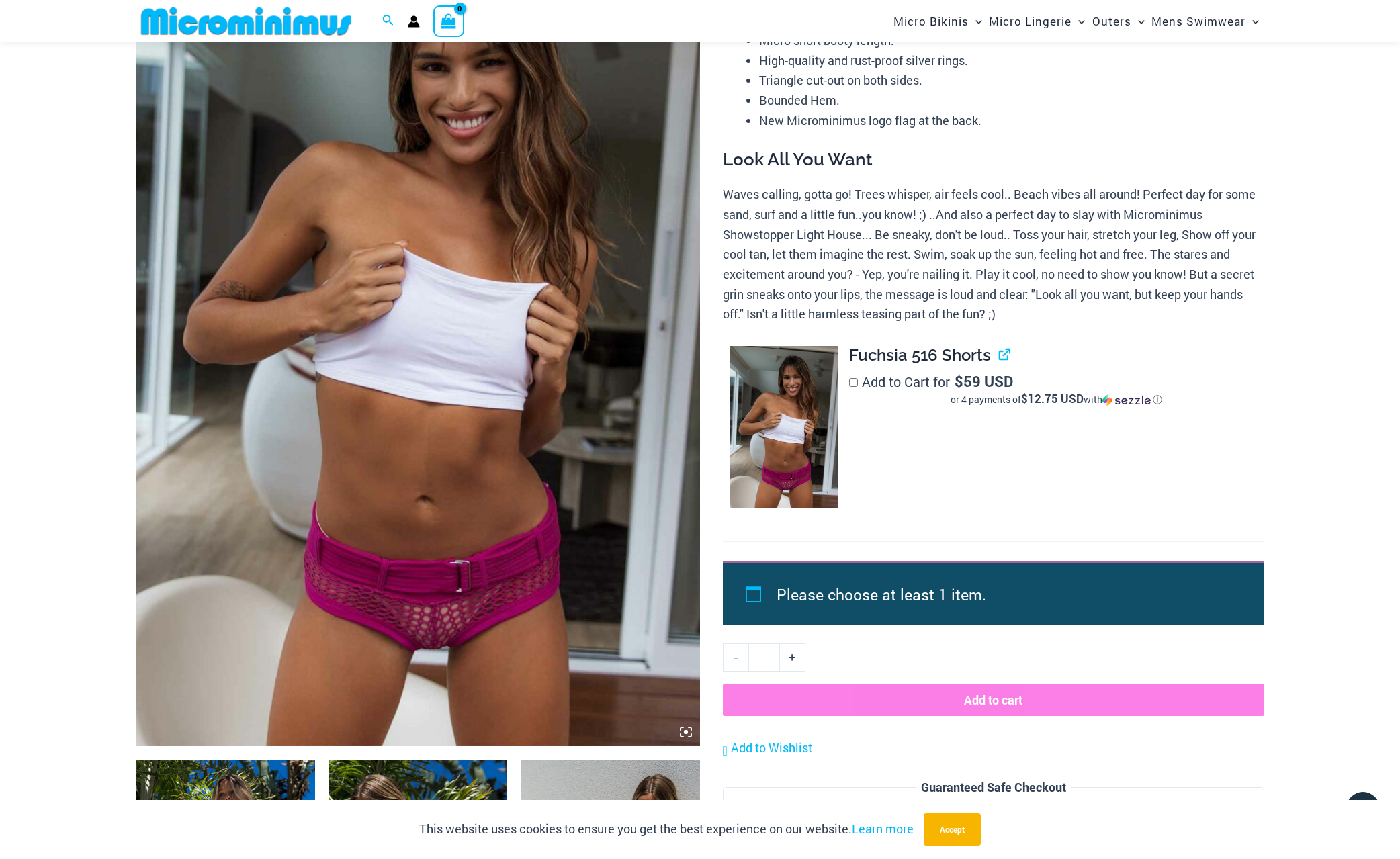
scroll to position [189, 0]
